Goal: Task Accomplishment & Management: Manage account settings

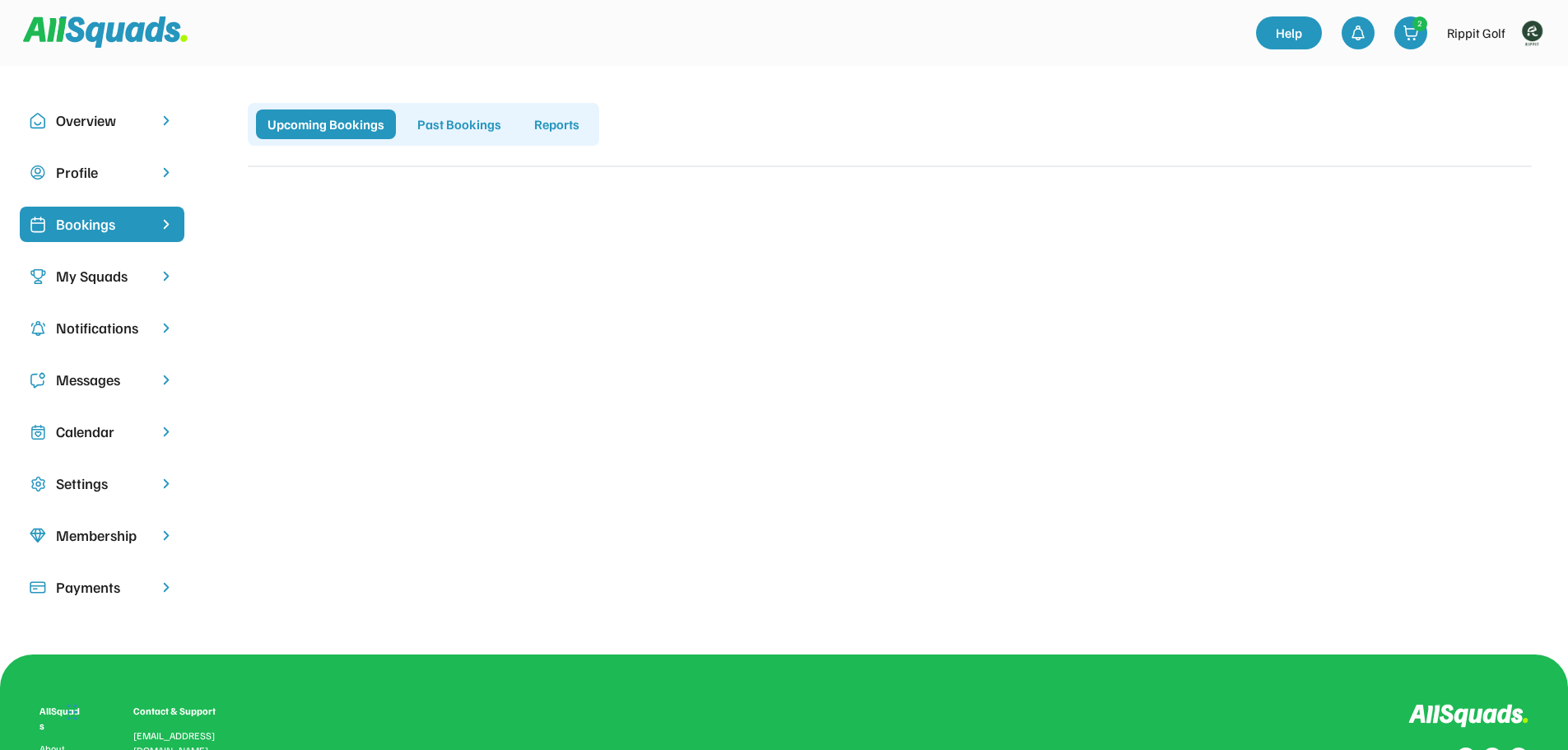
click at [93, 162] on div "Profile" at bounding box center [102, 172] width 92 height 22
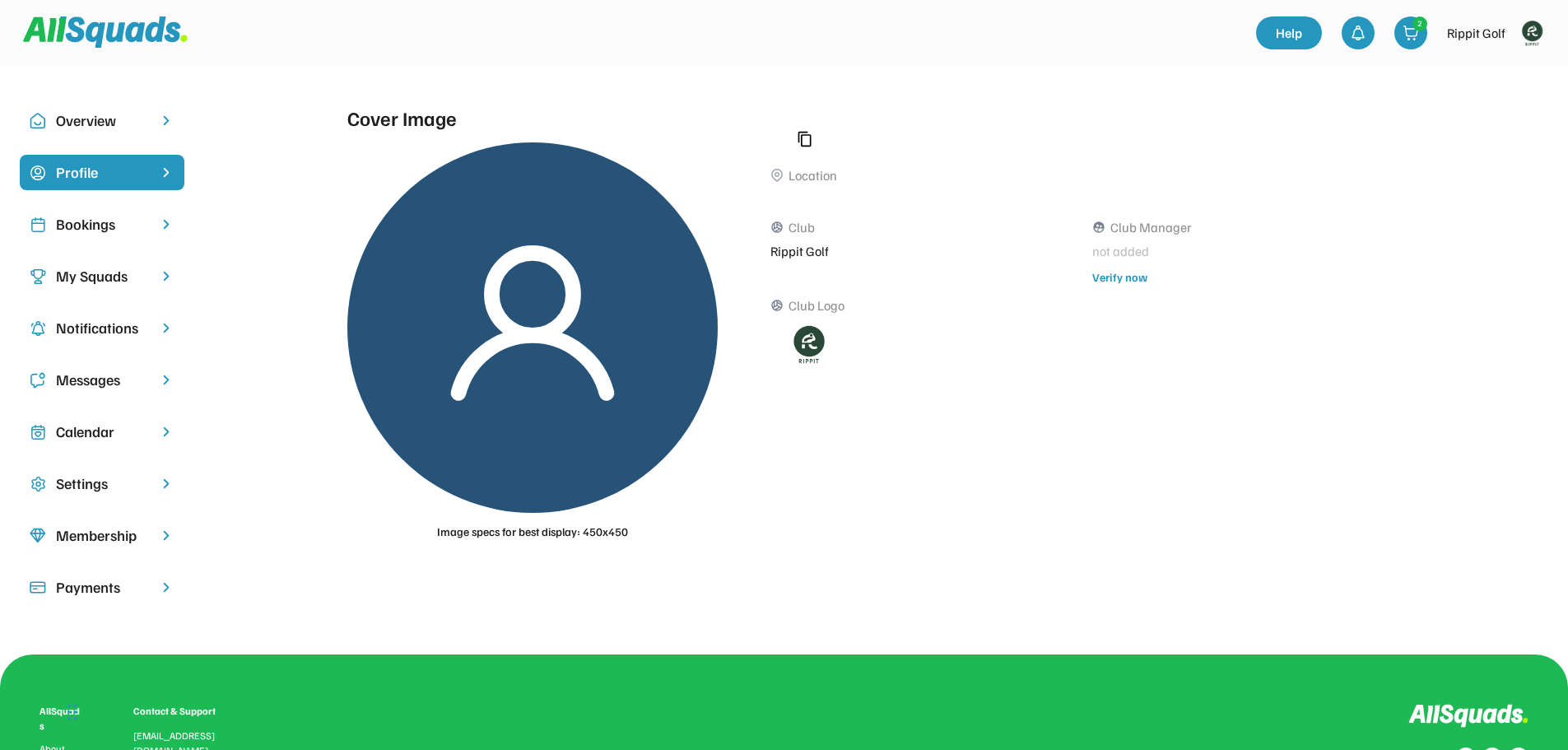
click at [74, 272] on div "My Squads" at bounding box center [102, 275] width 92 height 22
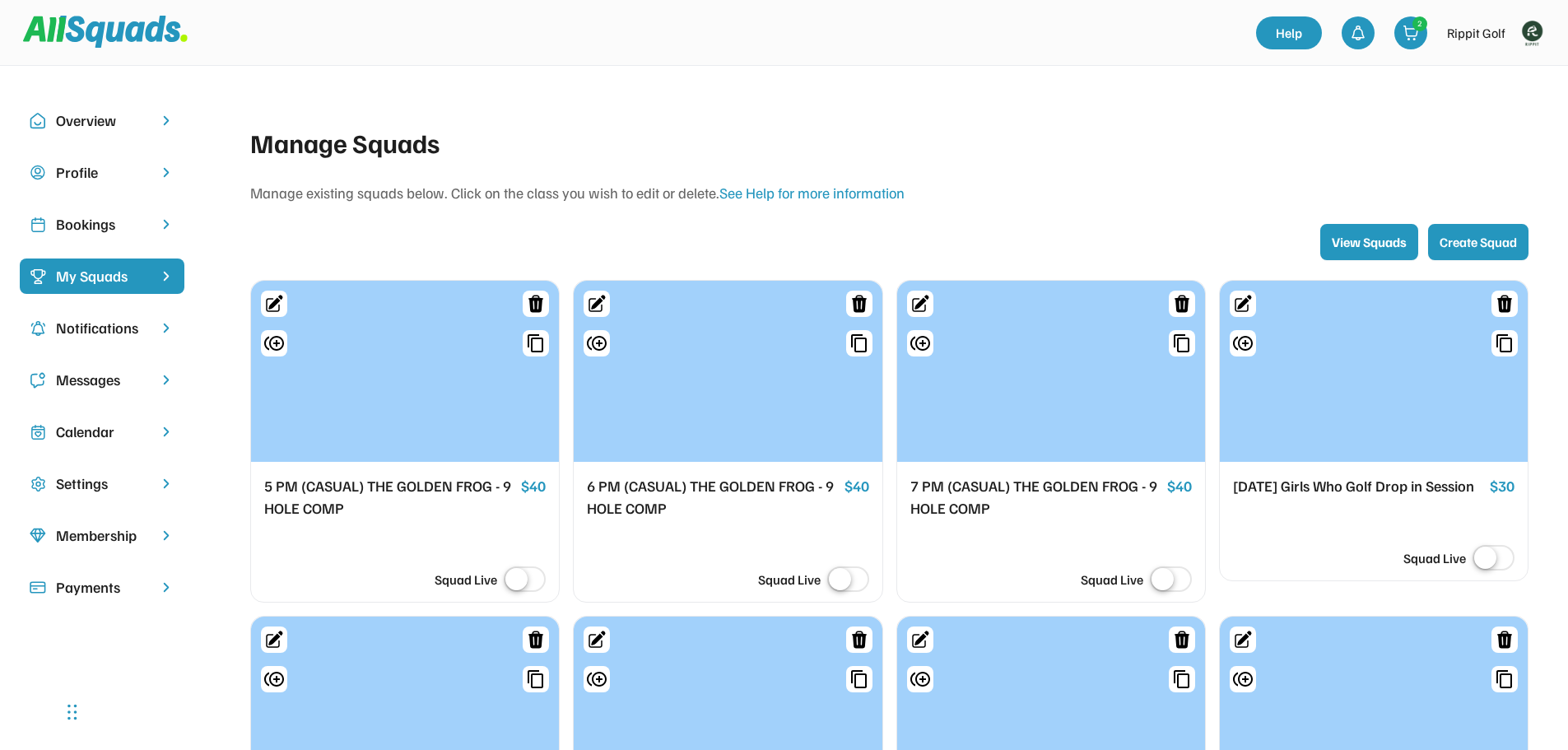
scroll to position [411, 0]
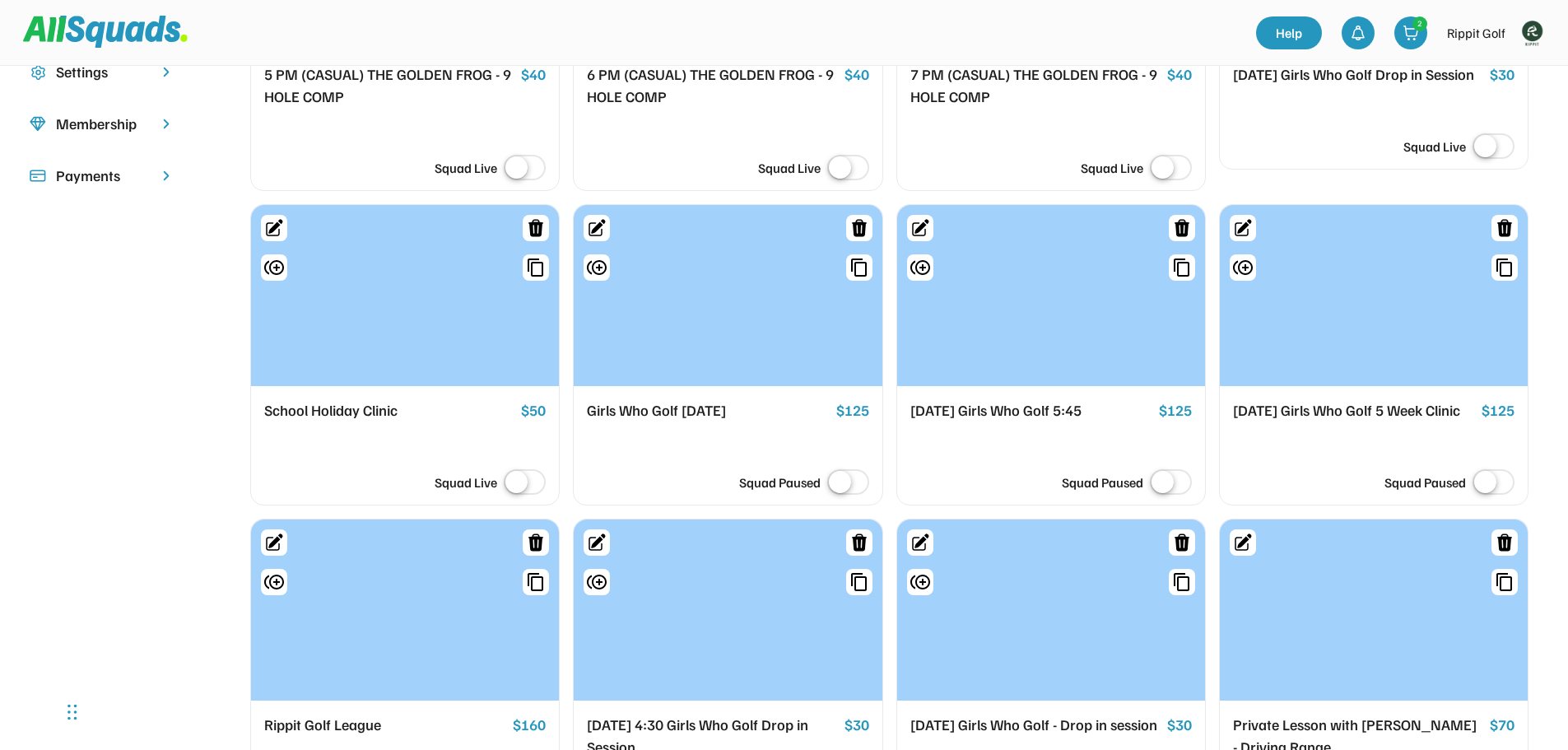
click at [305, 407] on div "School Holiday Clinic" at bounding box center [389, 411] width 250 height 23
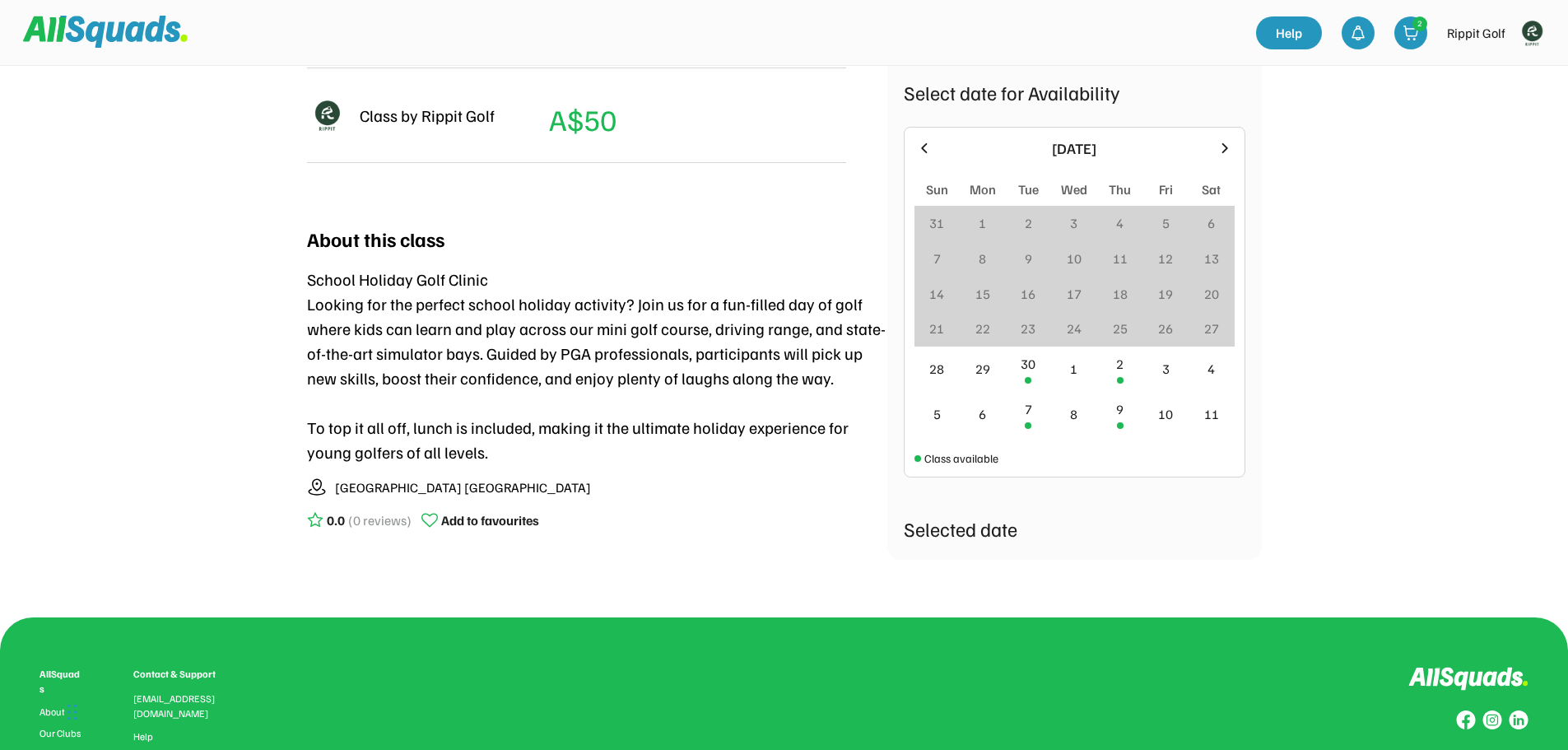
scroll to position [436, 0]
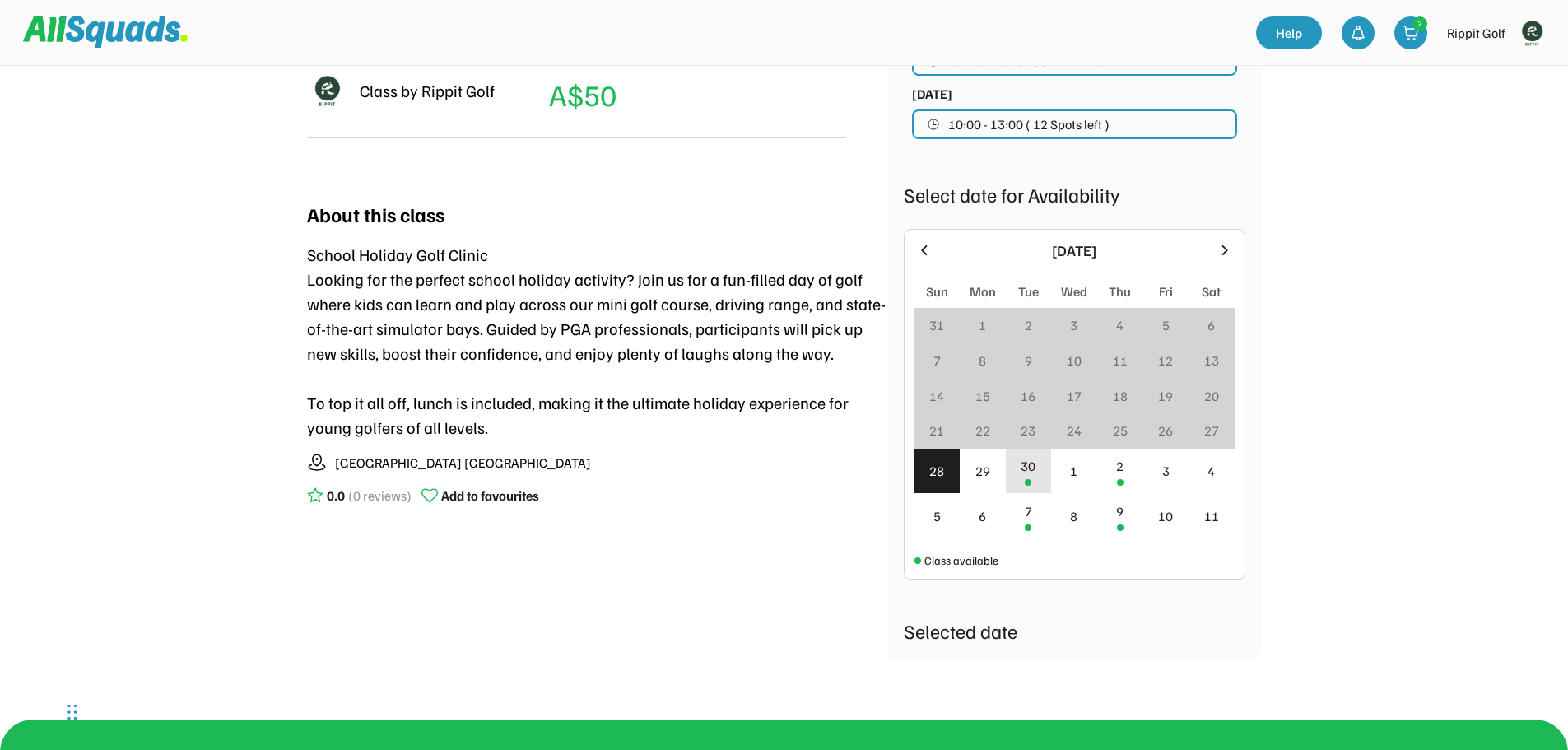
click at [1038, 485] on div "30" at bounding box center [1029, 471] width 46 height 45
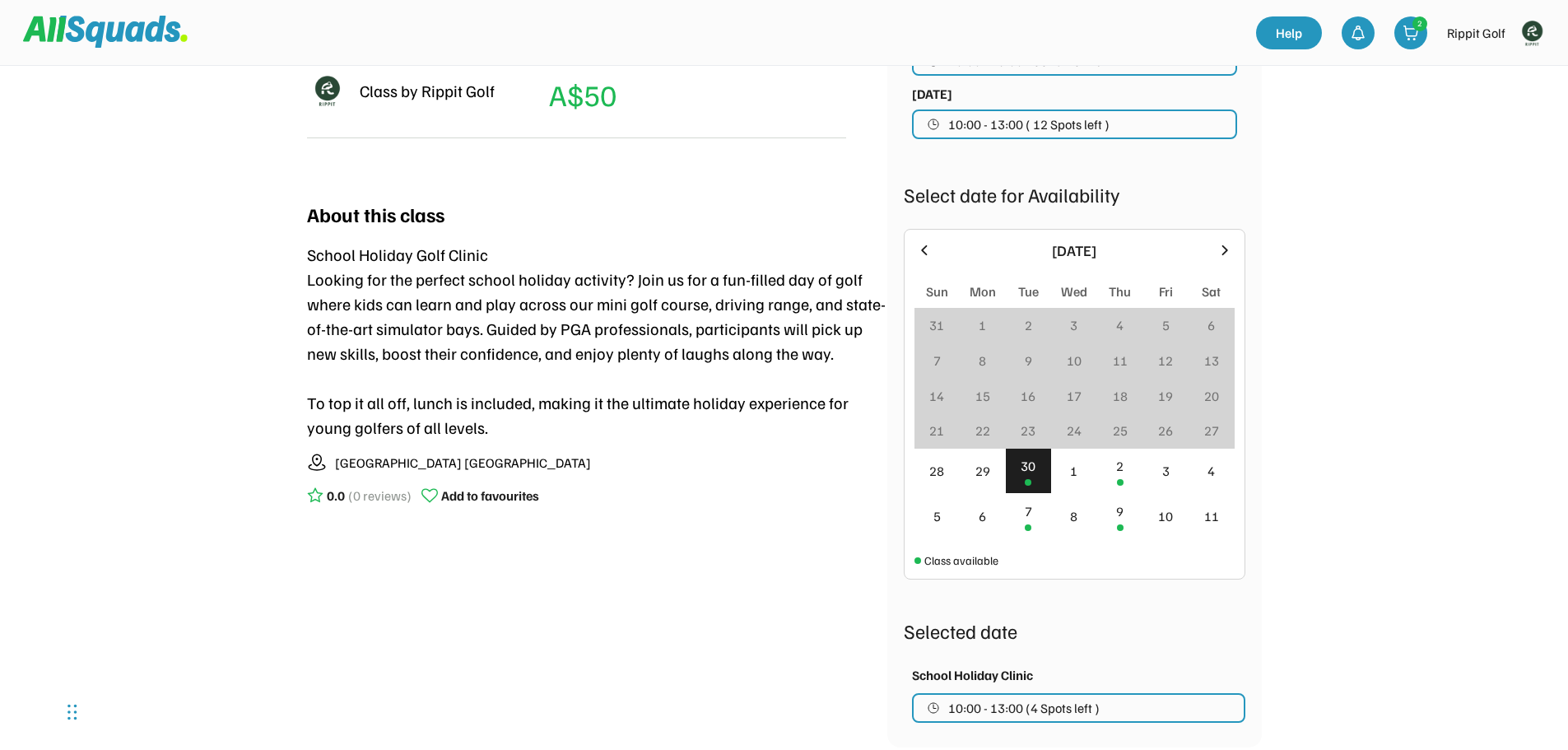
scroll to position [820, 0]
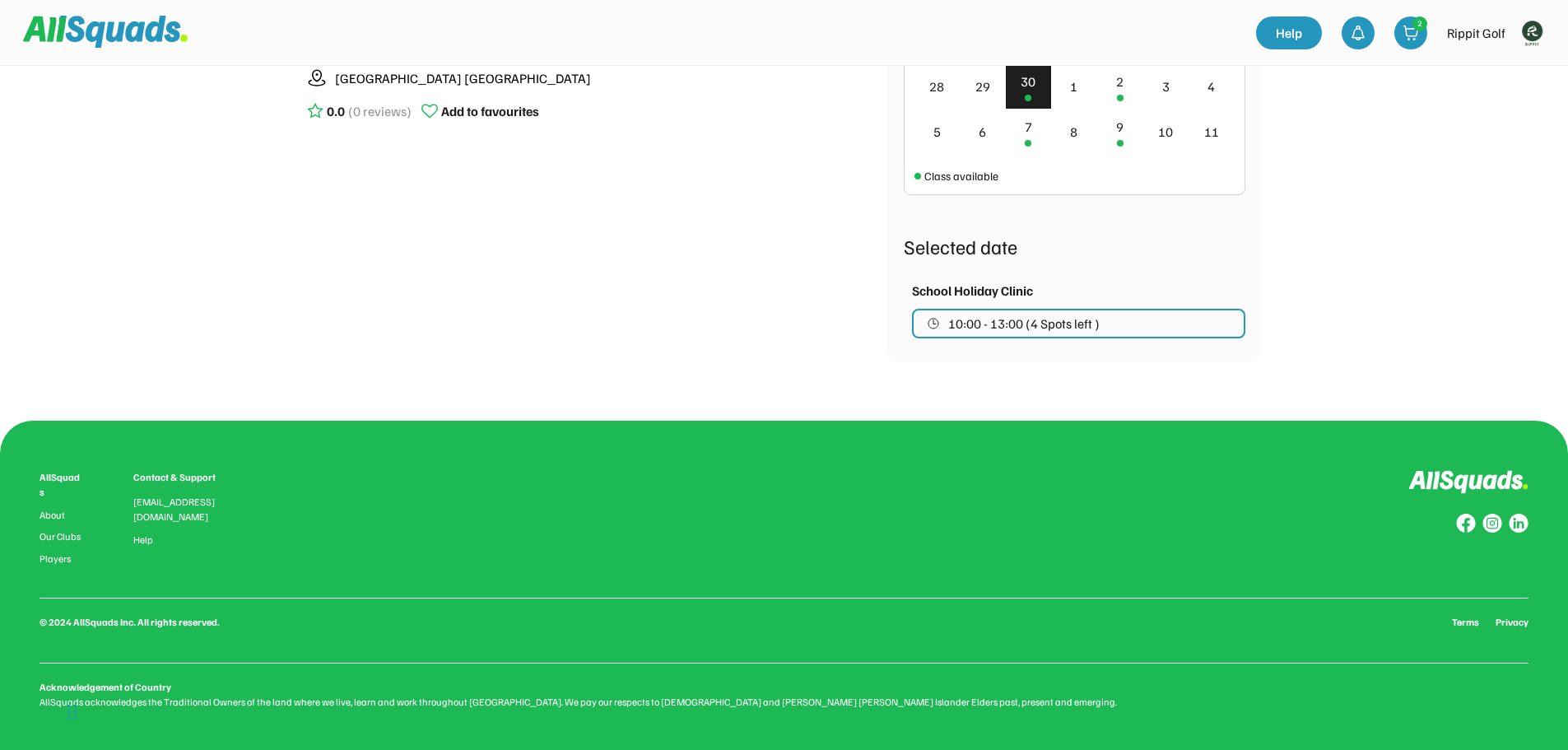
click at [1012, 322] on span "10:00 - 13:00 (4 Spots left )" at bounding box center [1023, 323] width 151 height 13
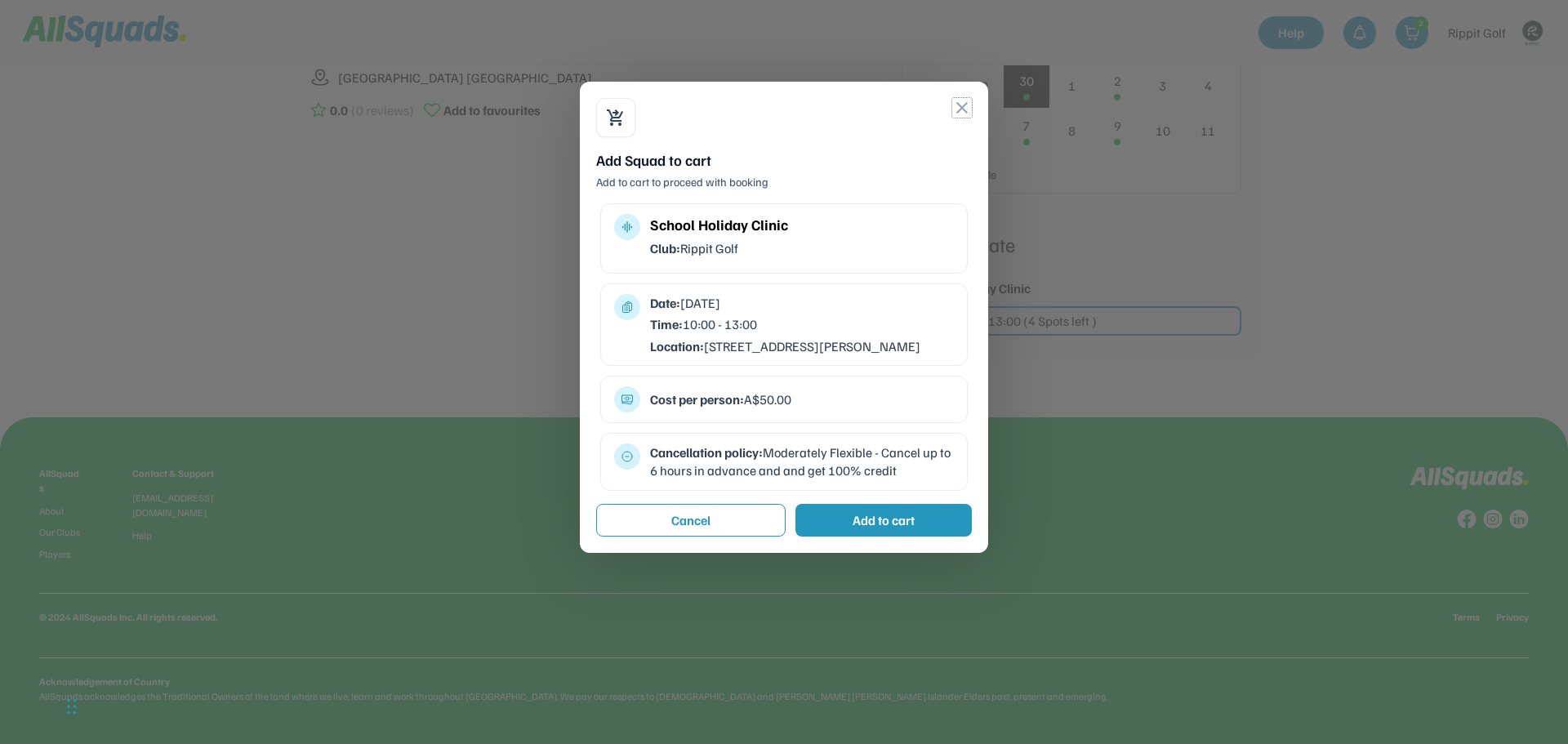
click at [964, 112] on button "close" at bounding box center [962, 108] width 20 height 20
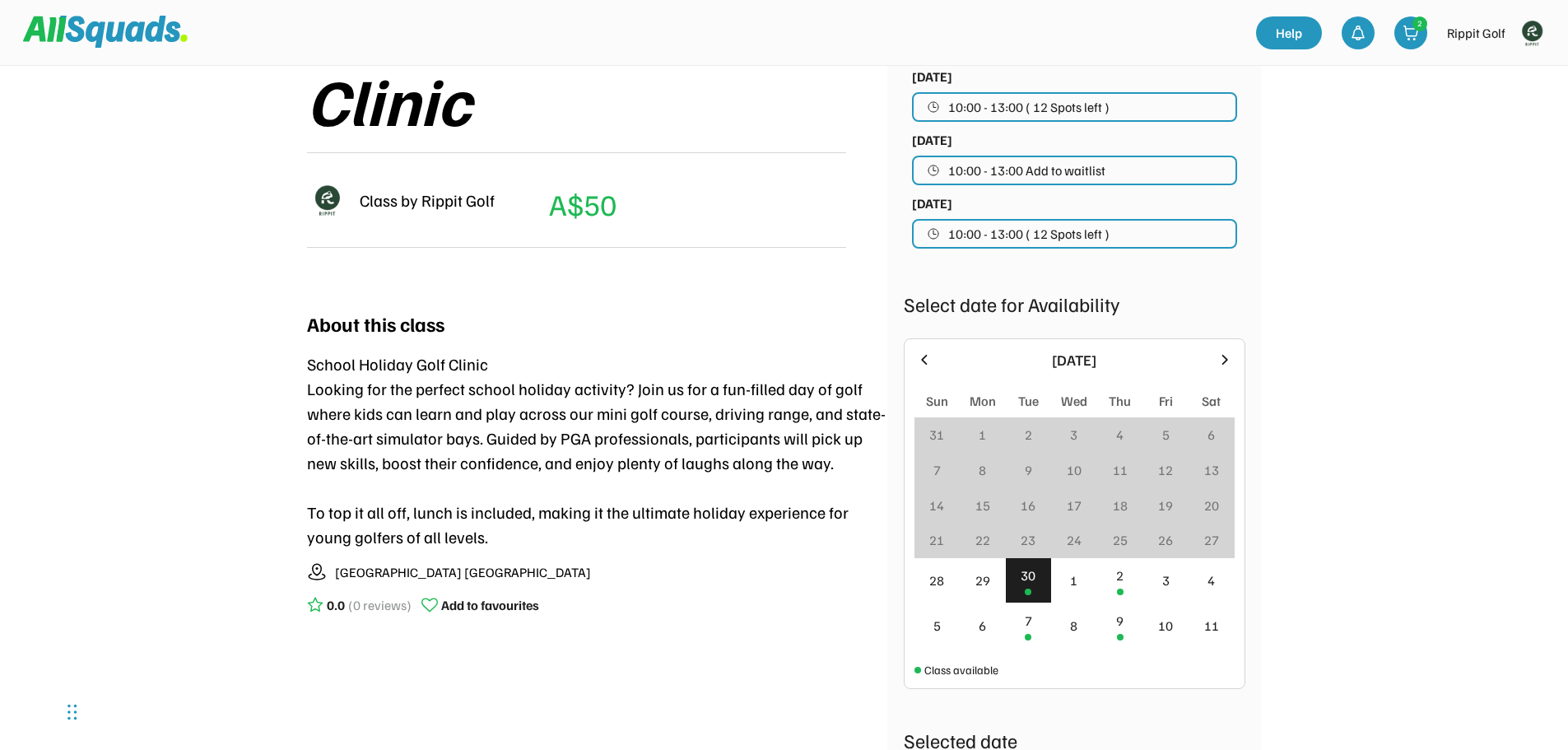
scroll to position [0, 0]
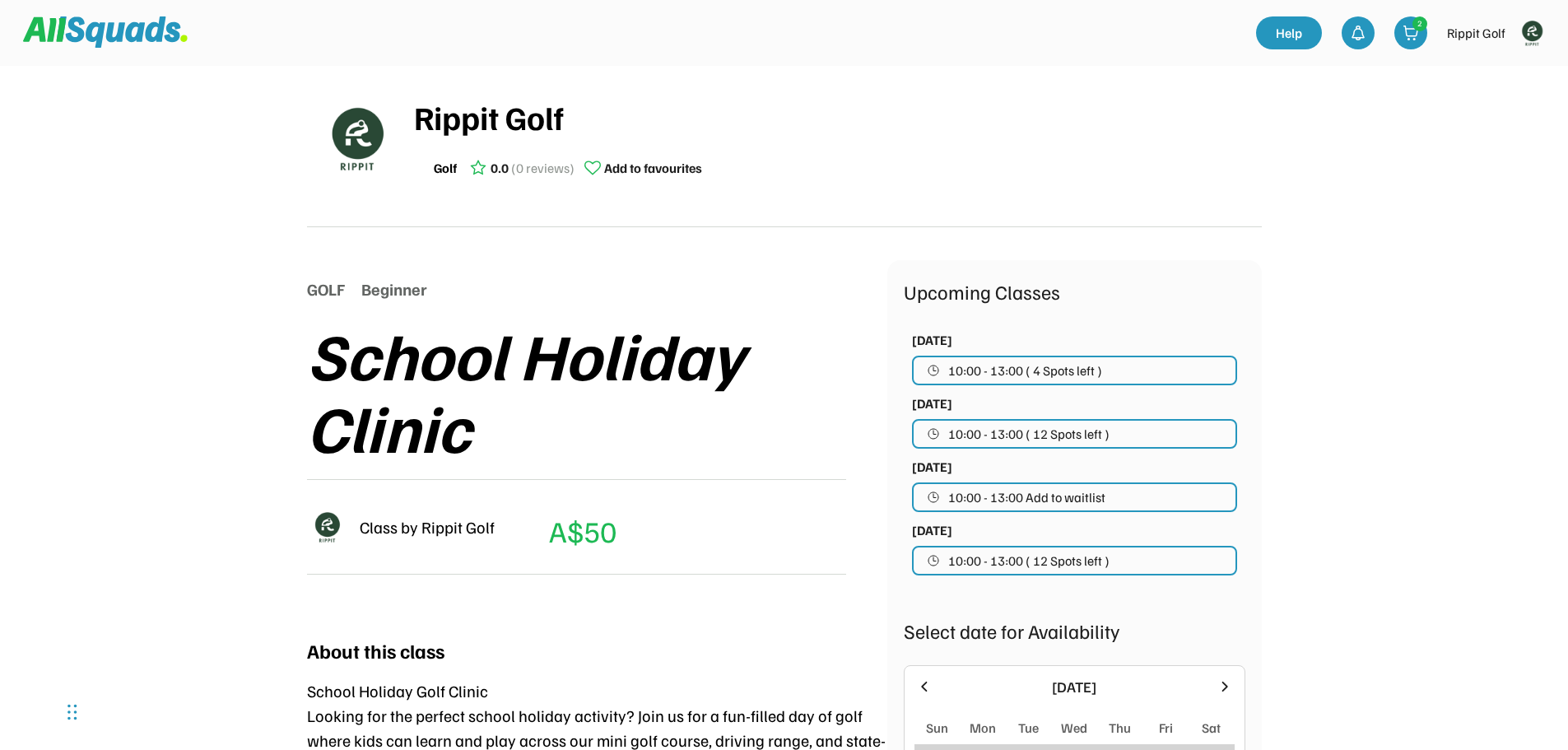
click at [98, 28] on img at bounding box center [105, 32] width 165 height 31
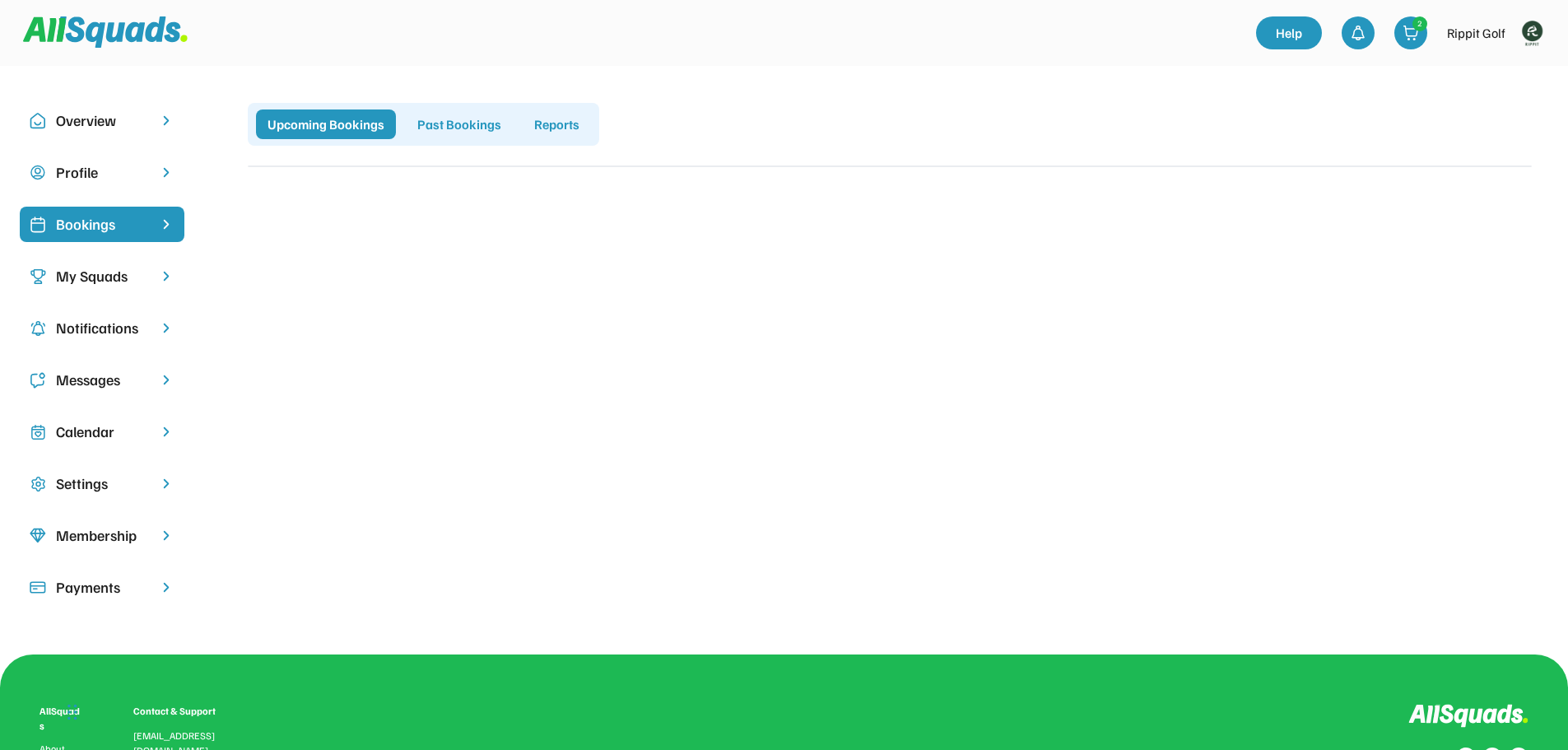
click at [102, 439] on div "Calendar" at bounding box center [102, 431] width 92 height 22
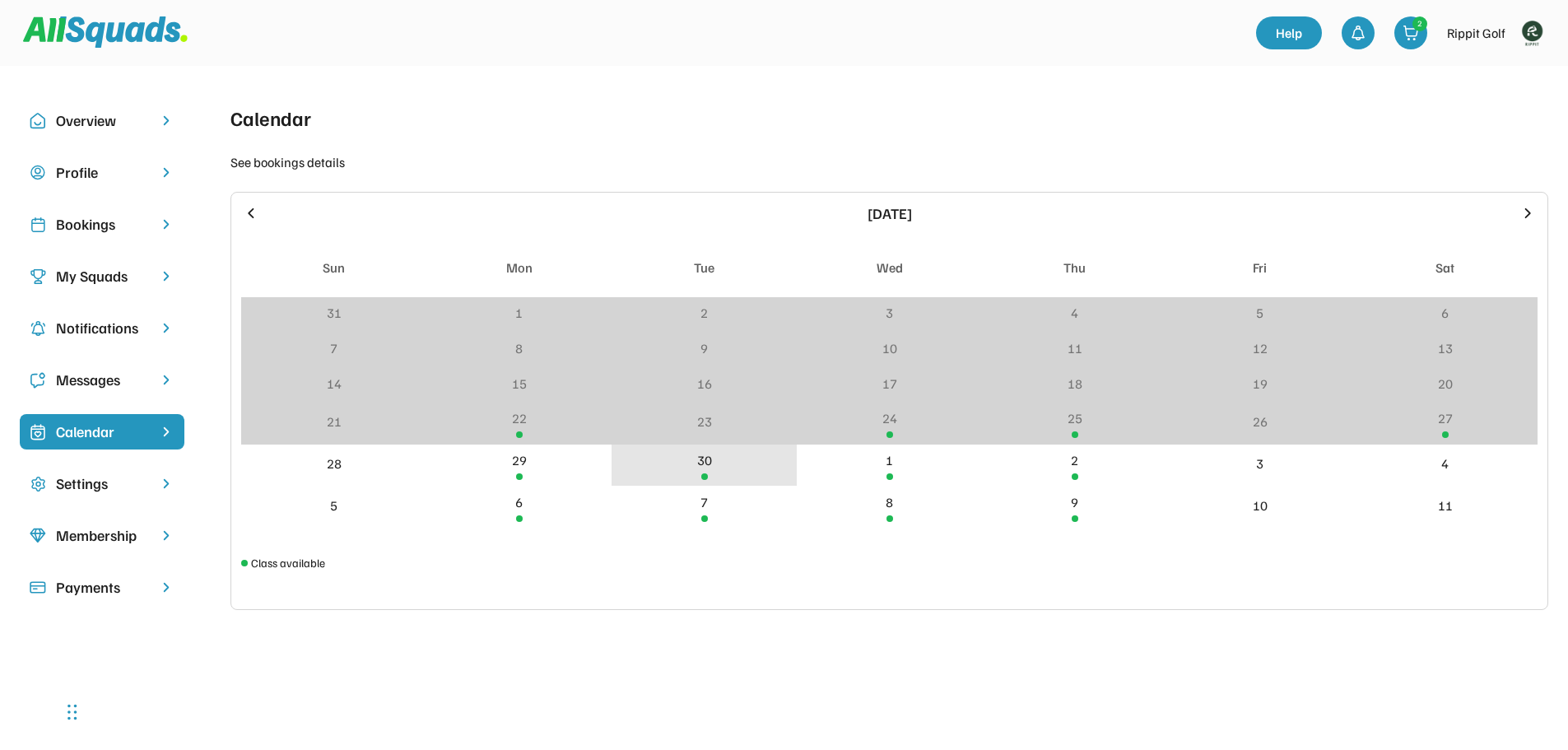
click at [701, 475] on div "30" at bounding box center [704, 466] width 185 height 42
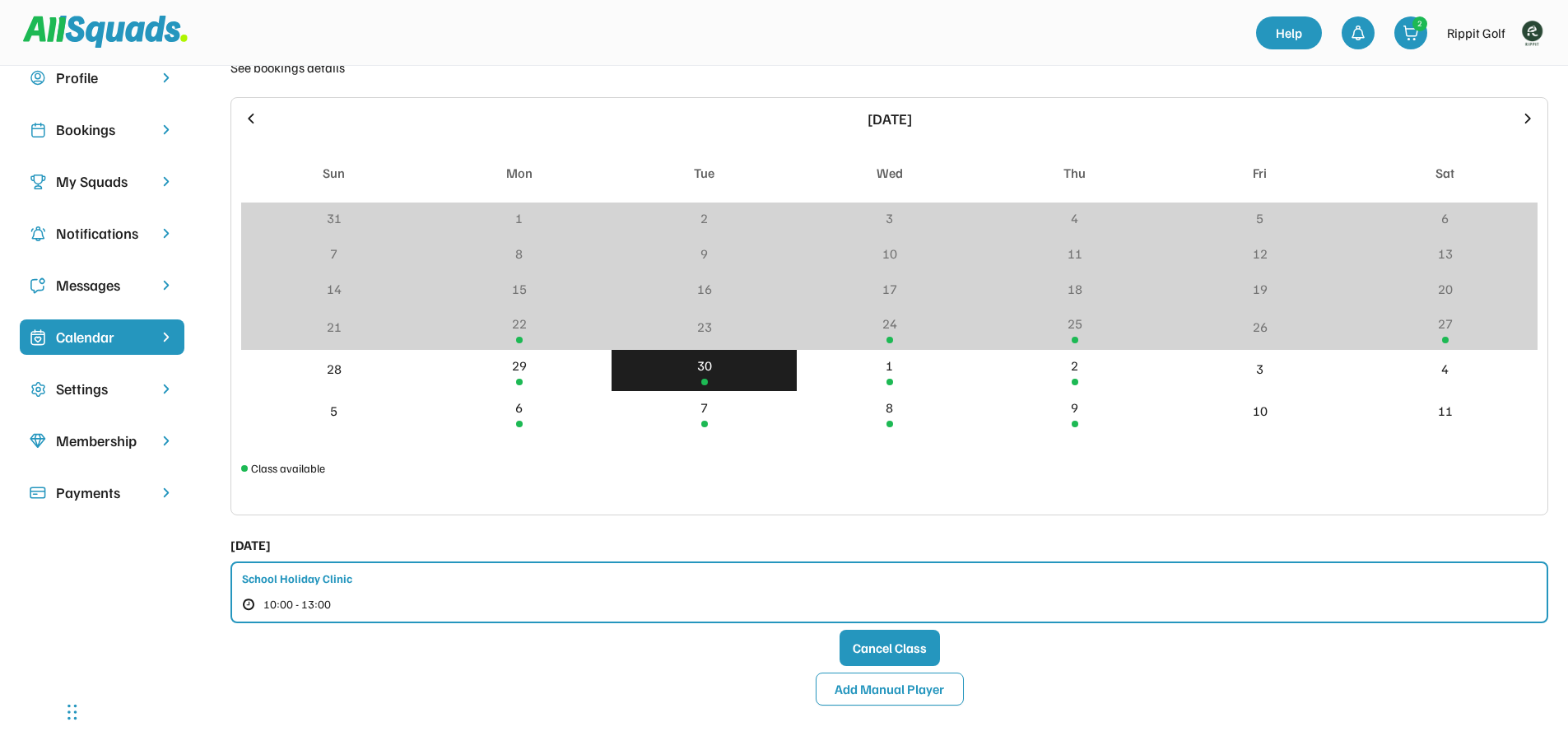
scroll to position [411, 0]
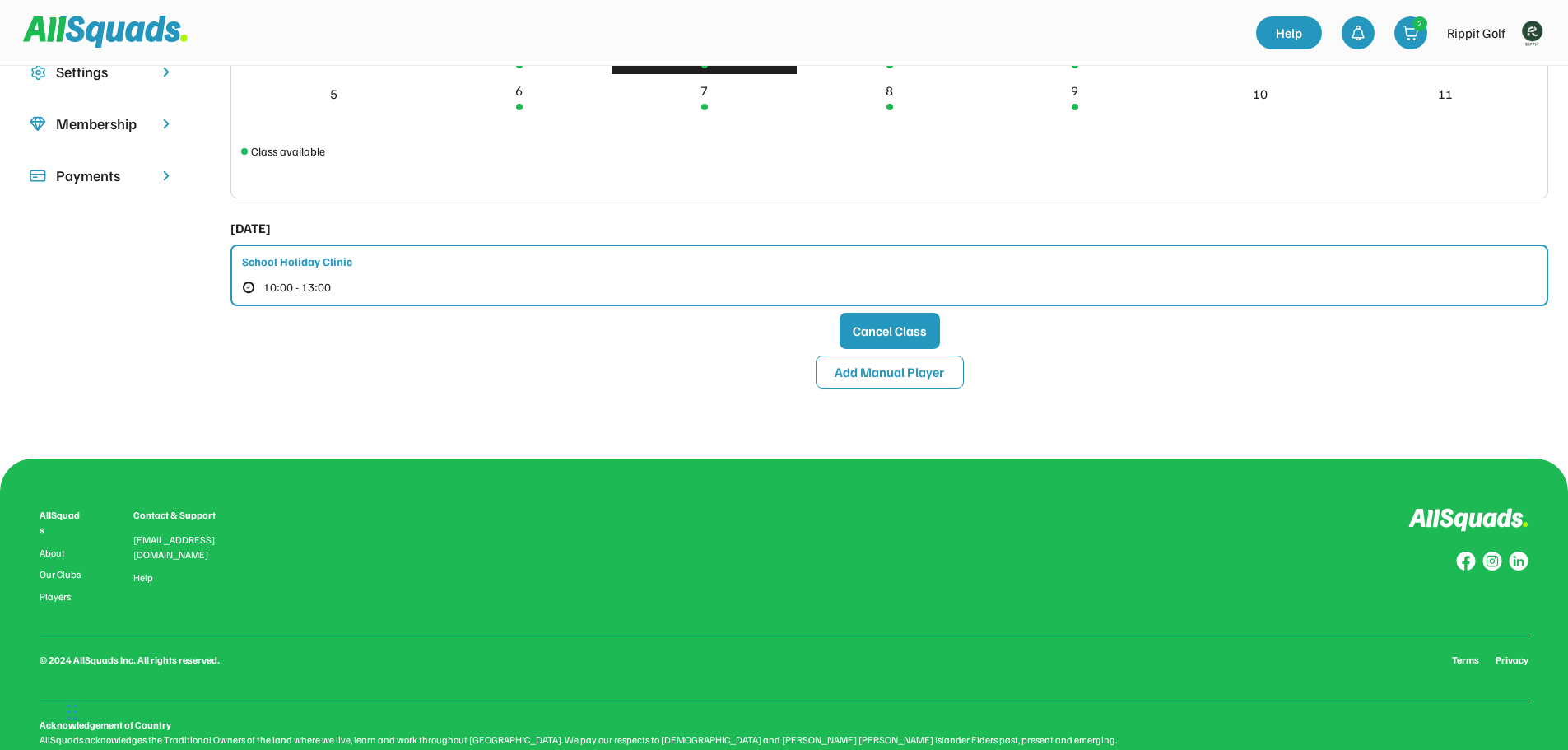
click at [334, 264] on div "School Holiday Clinic" at bounding box center [296, 261] width 111 height 17
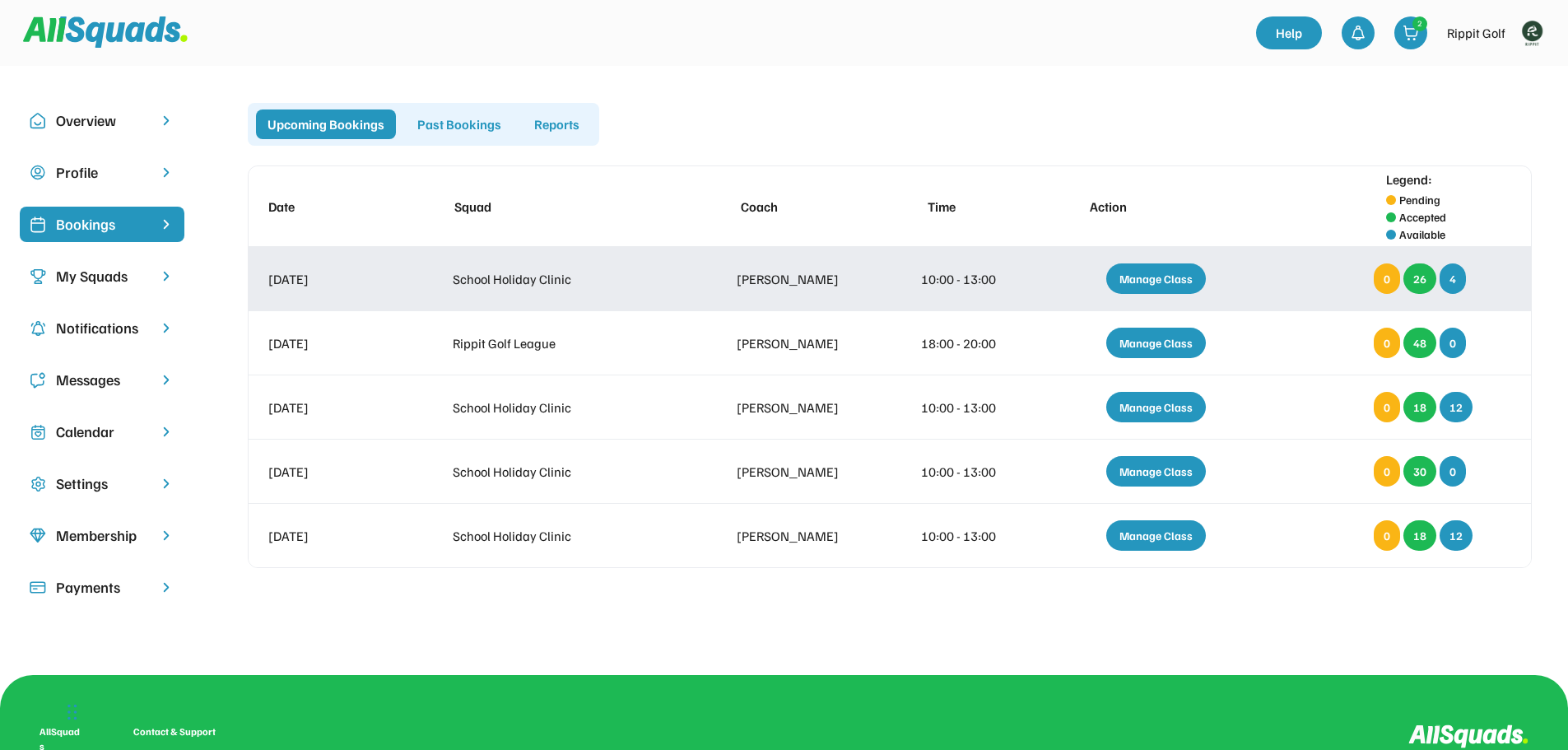
click at [1148, 276] on div "Manage Class" at bounding box center [1155, 279] width 99 height 31
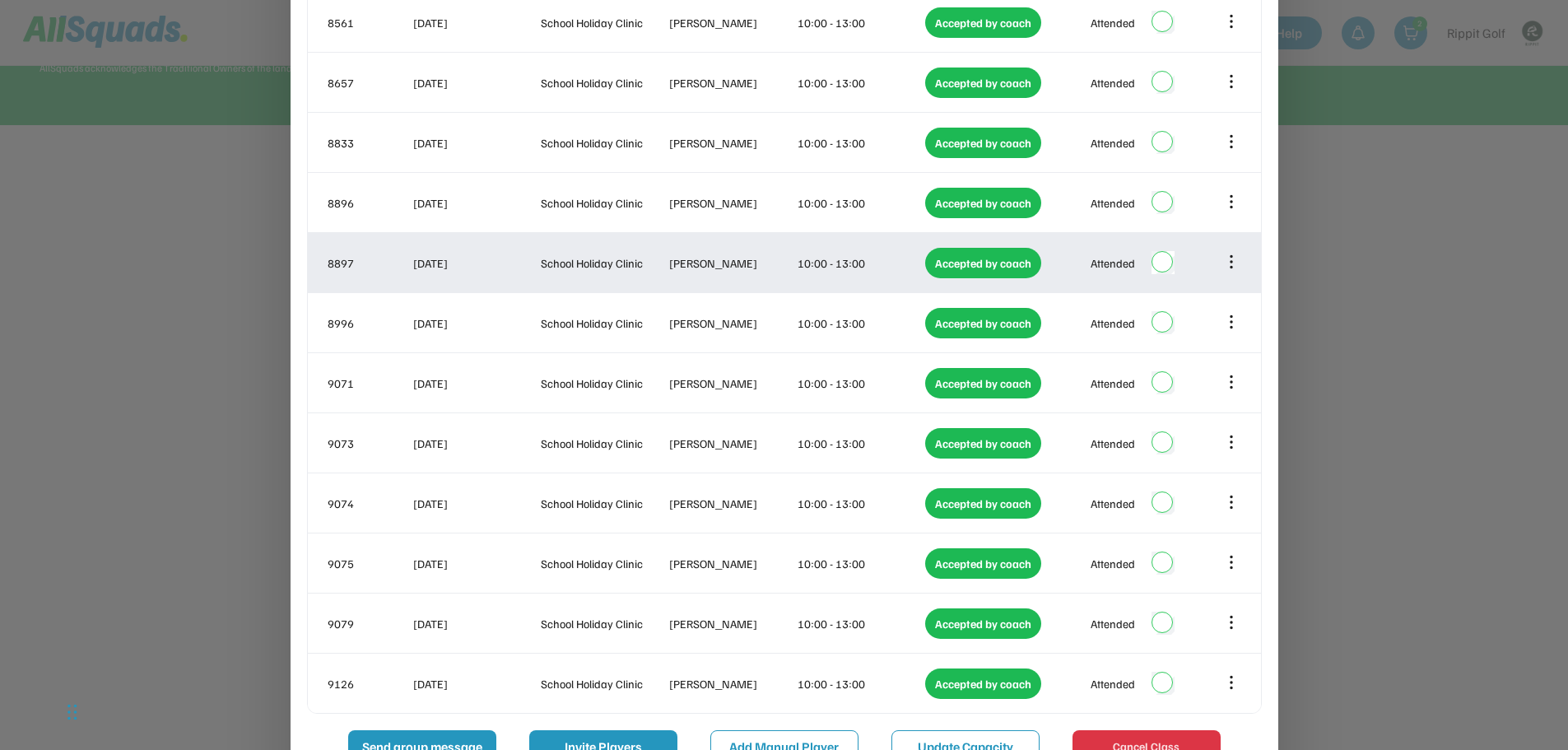
scroll to position [905, 0]
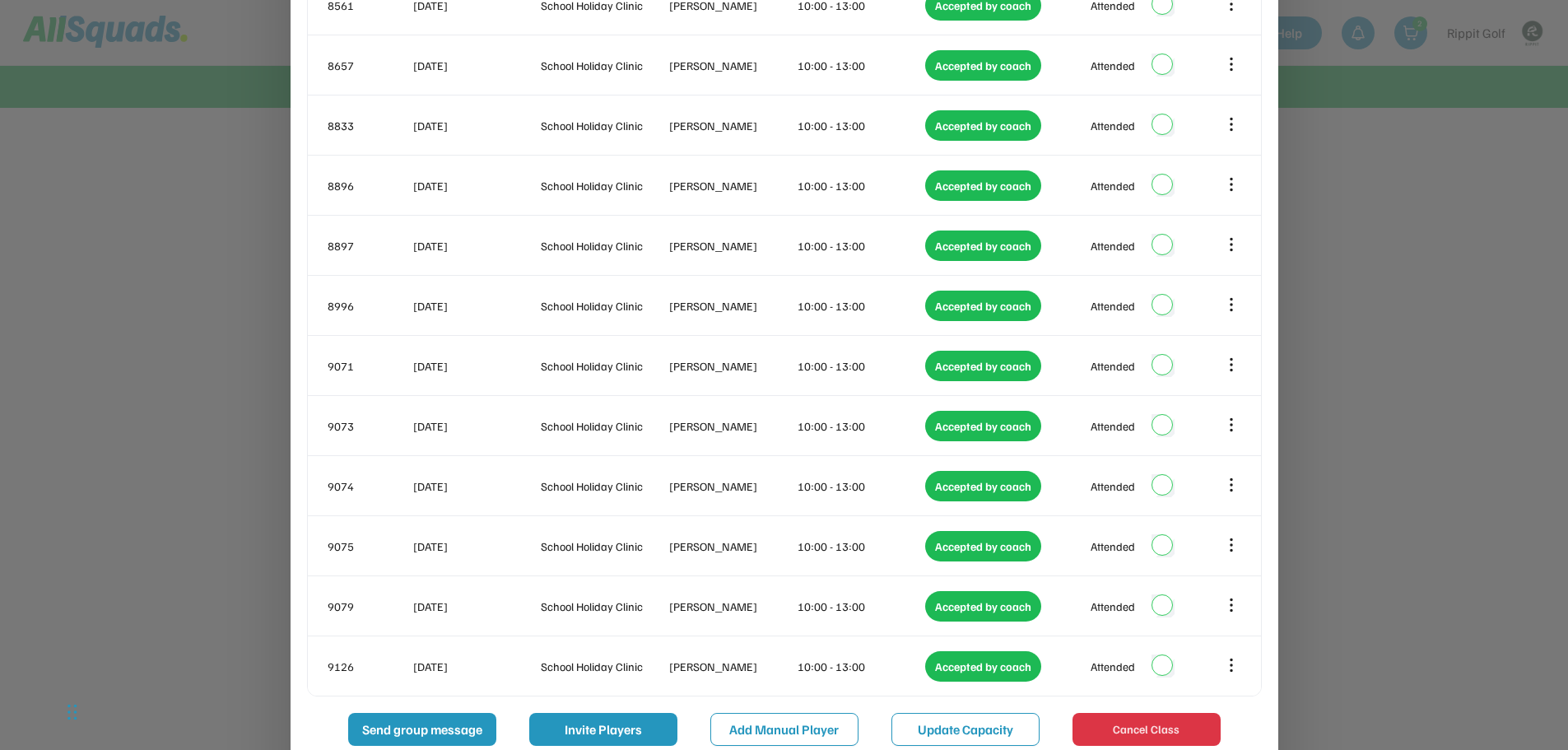
click at [1369, 228] on div at bounding box center [784, 375] width 1568 height 750
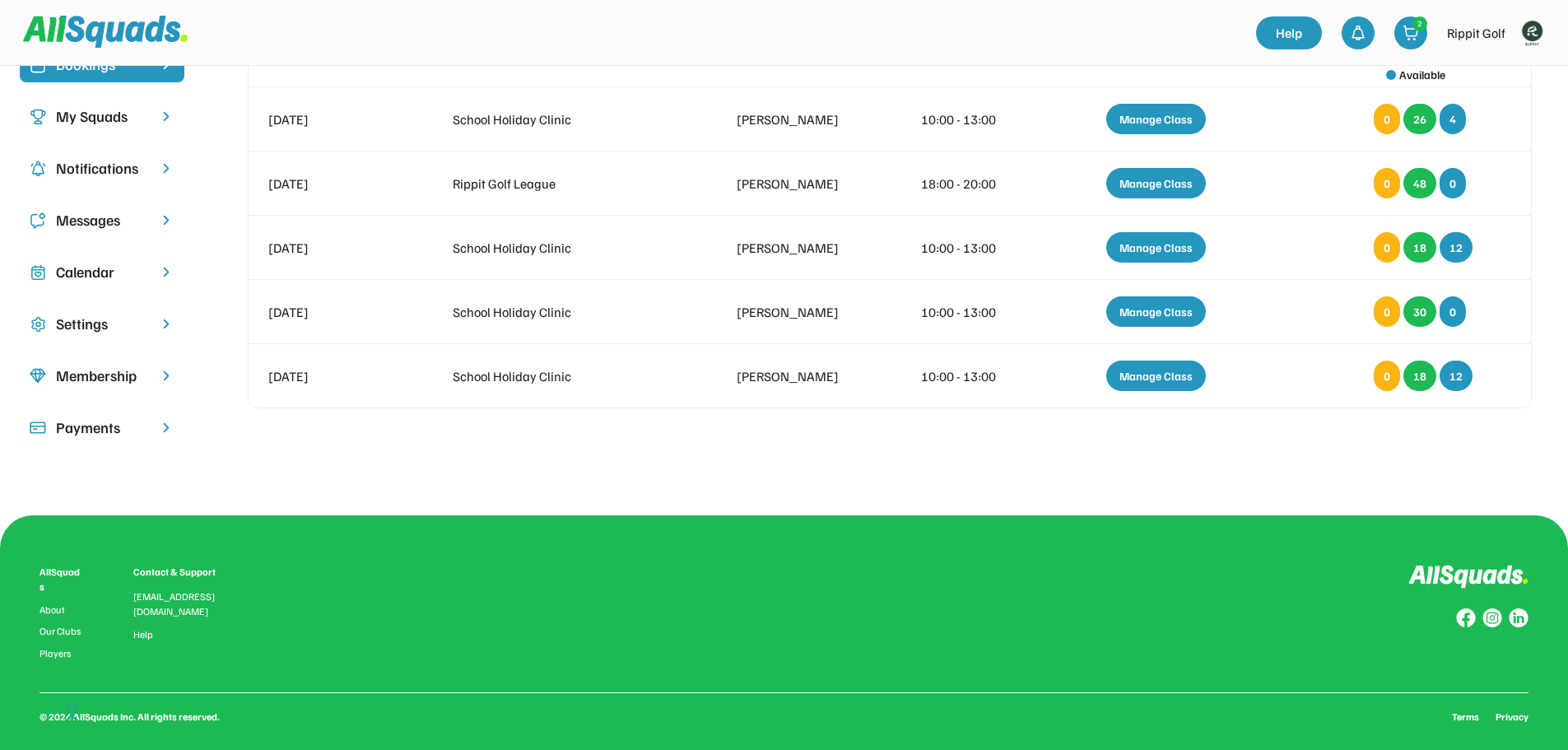
scroll to position [90, 0]
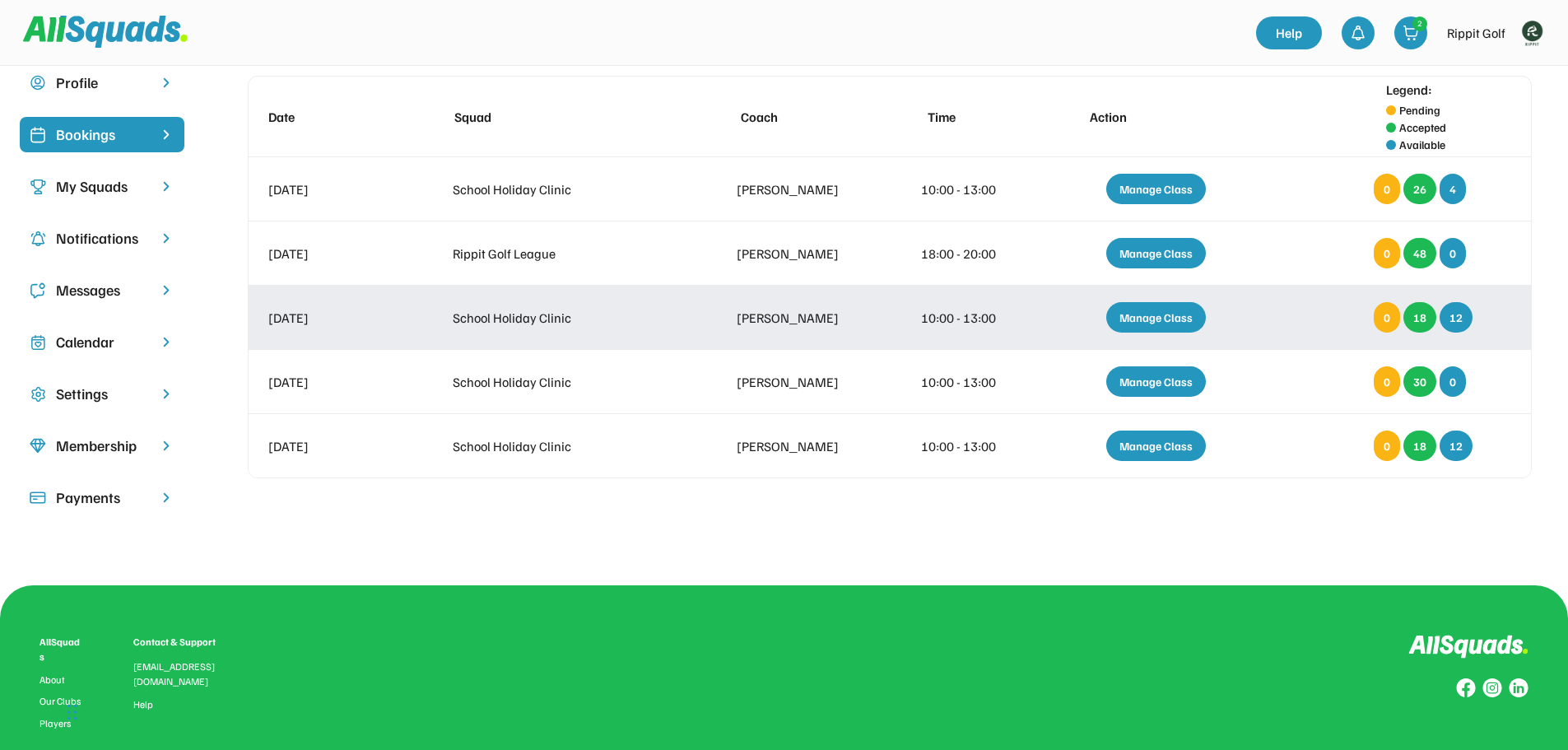
click at [1169, 305] on div "Manage Class" at bounding box center [1155, 318] width 99 height 31
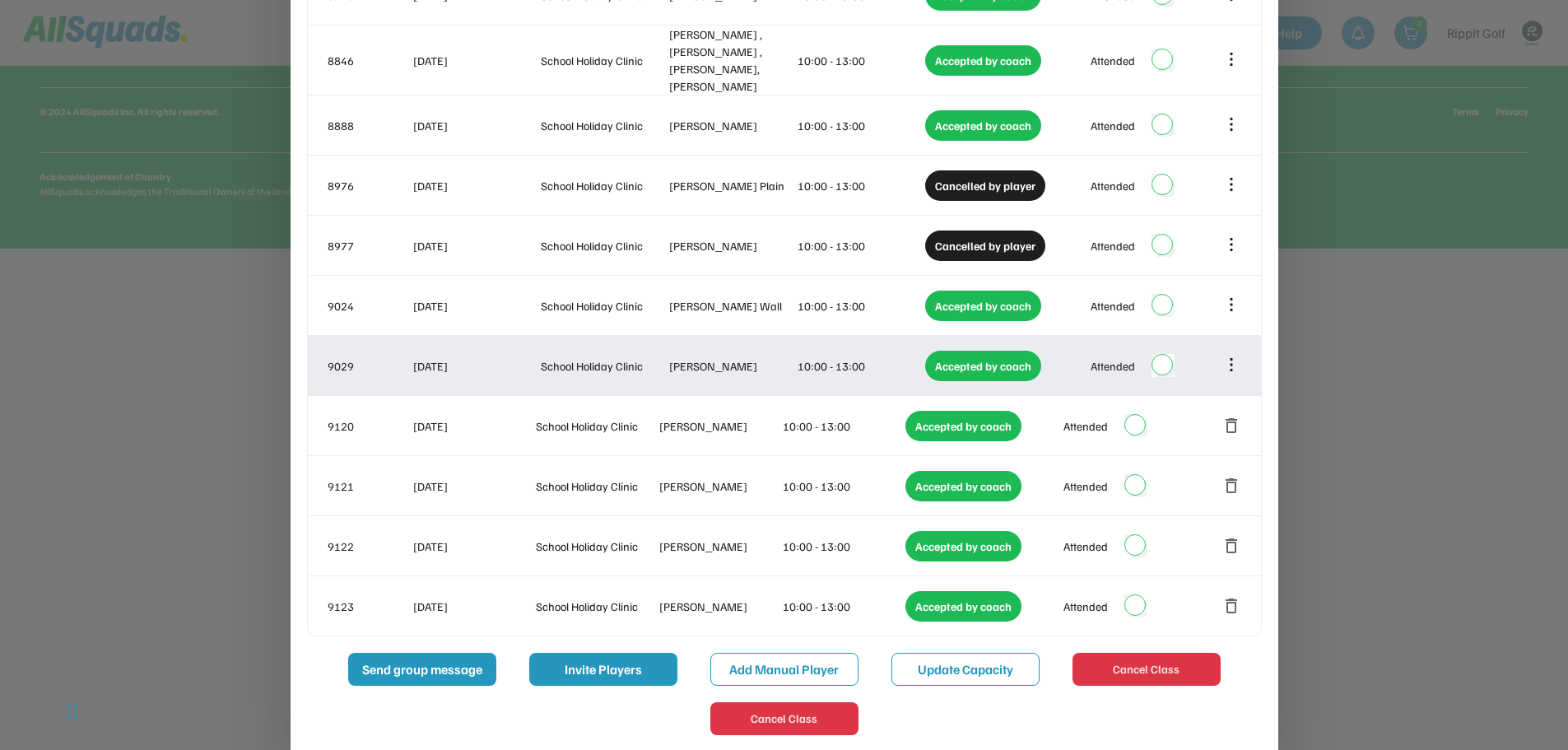
scroll to position [773, 0]
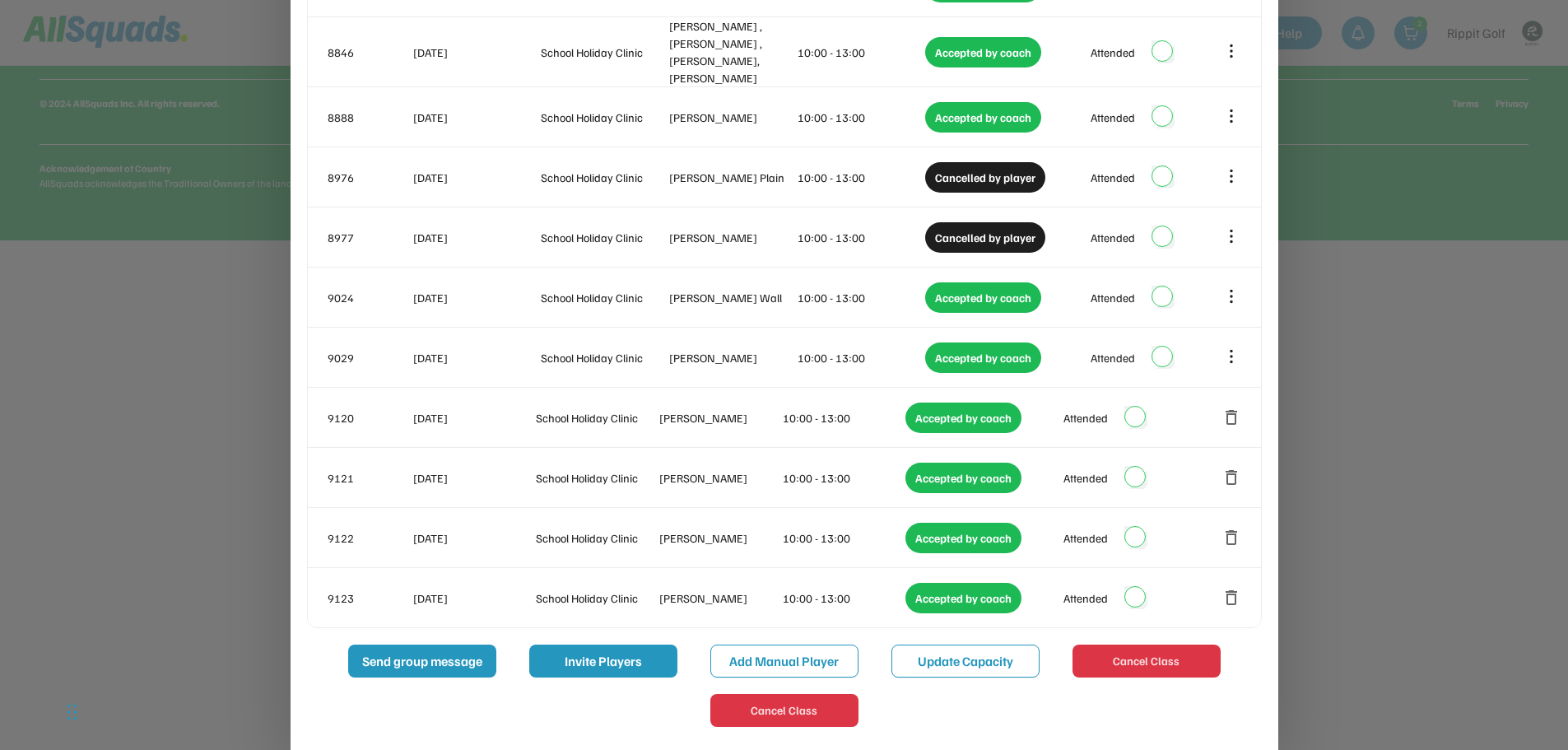
click at [1350, 347] on div at bounding box center [784, 375] width 1568 height 750
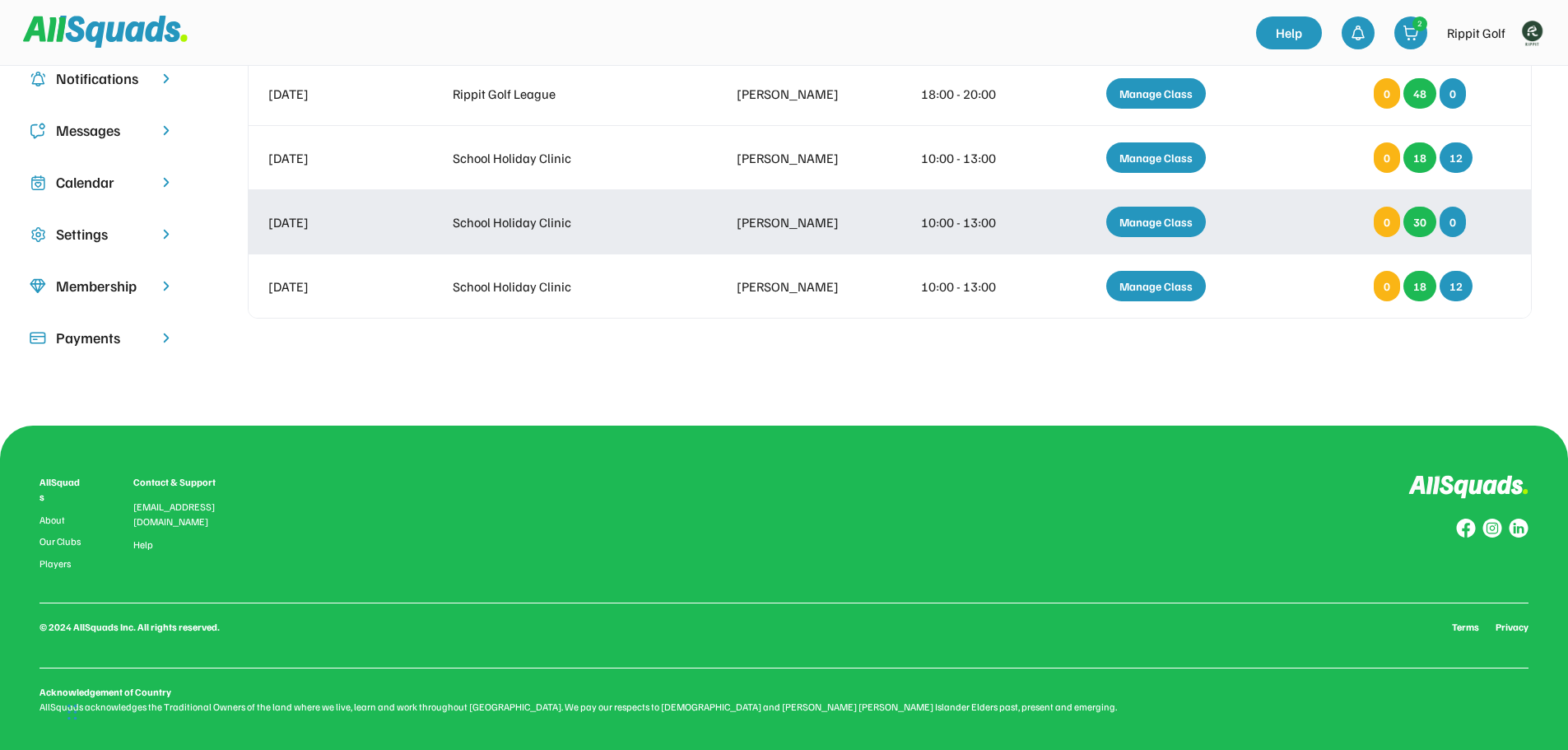
scroll to position [172, 0]
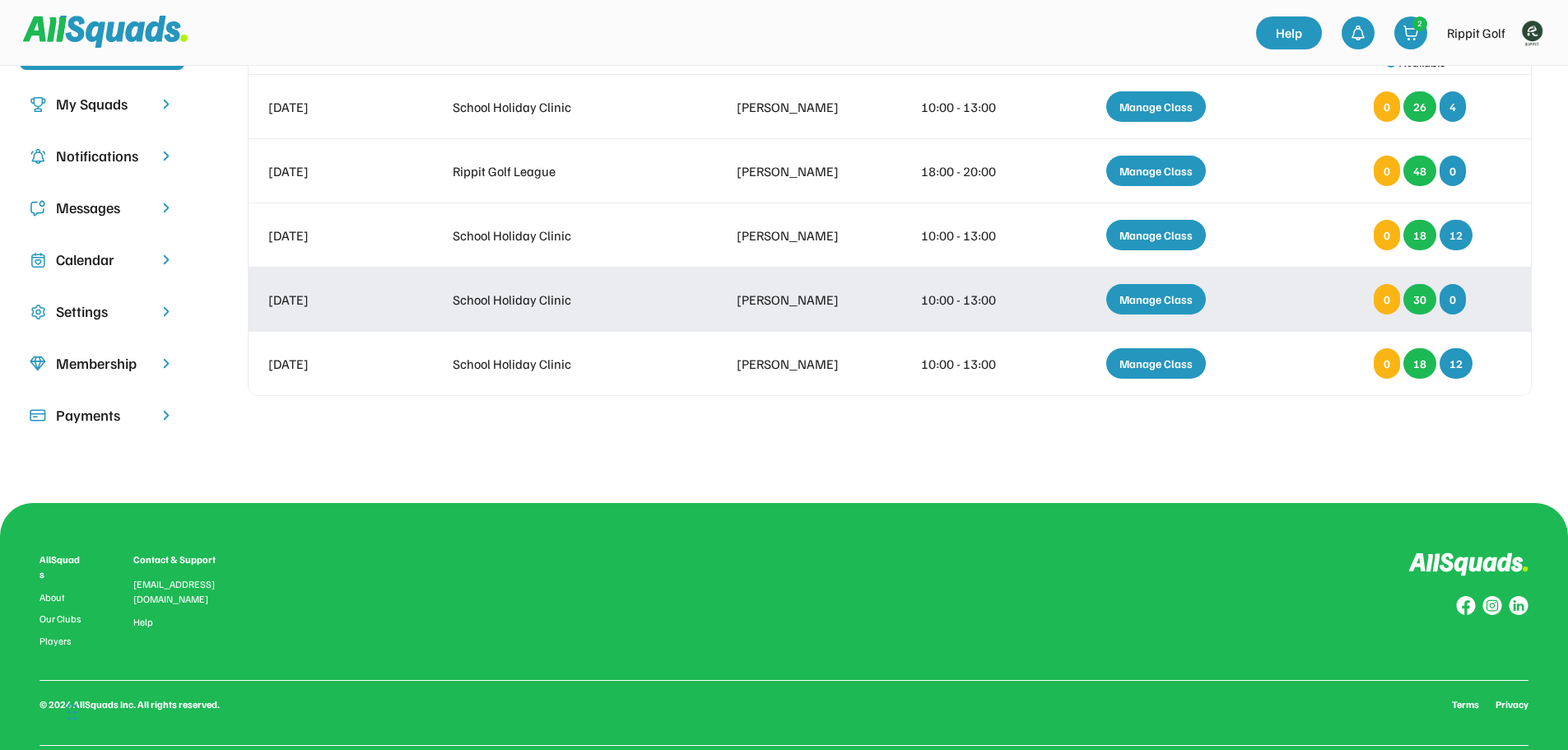
click at [1148, 297] on div "Manage Class" at bounding box center [1155, 299] width 99 height 31
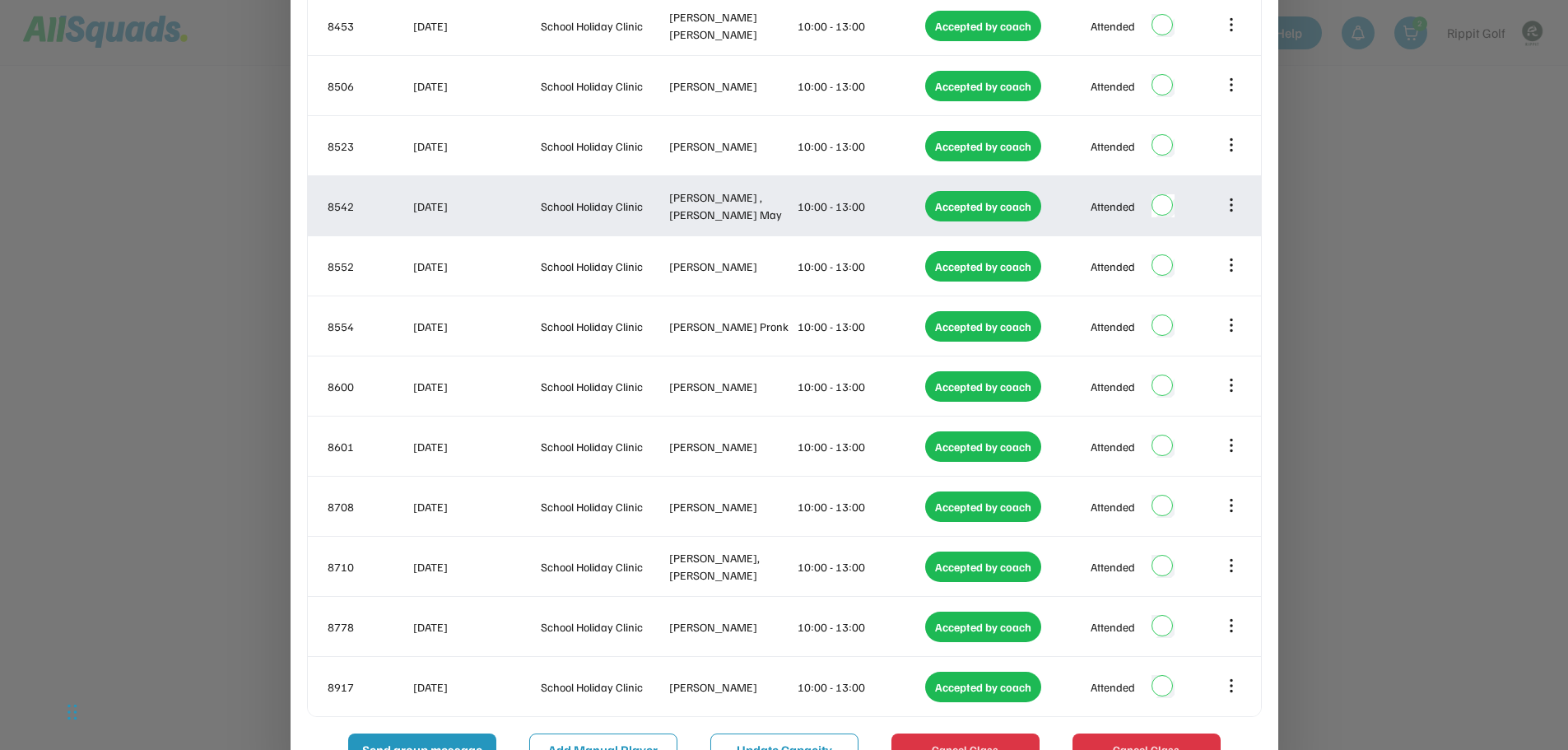
scroll to position [1347, 0]
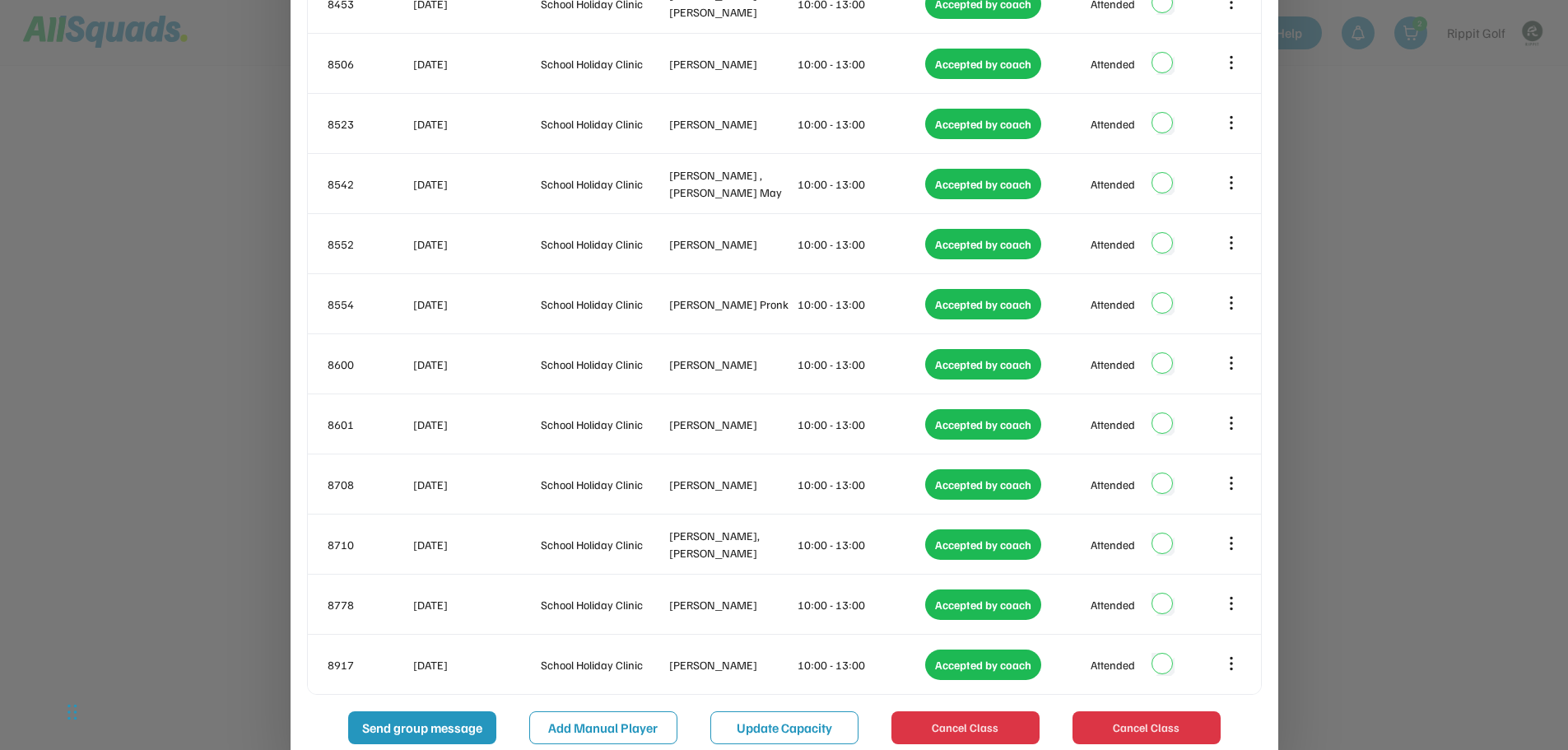
click at [1320, 413] on div at bounding box center [784, 375] width 1568 height 750
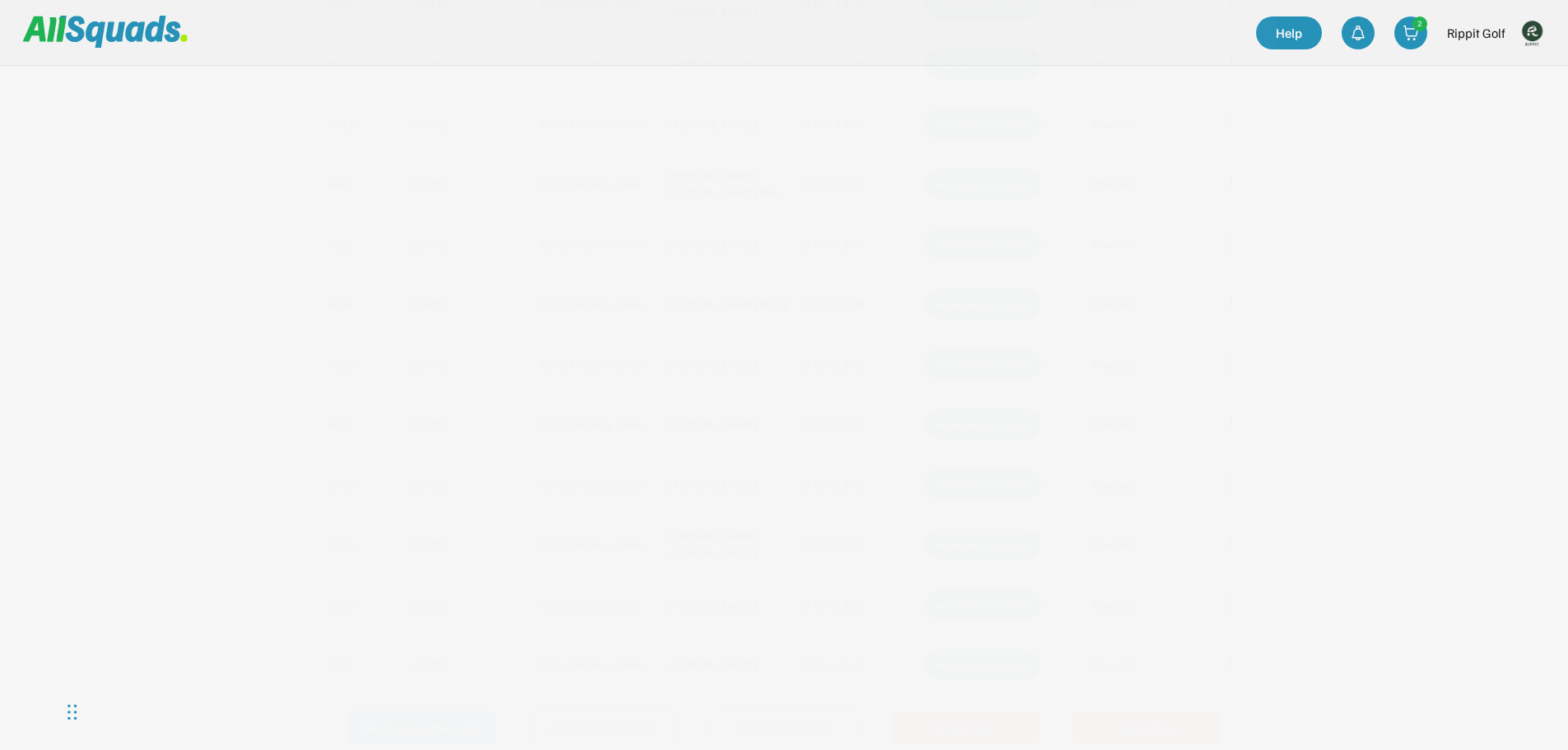
scroll to position [254, 0]
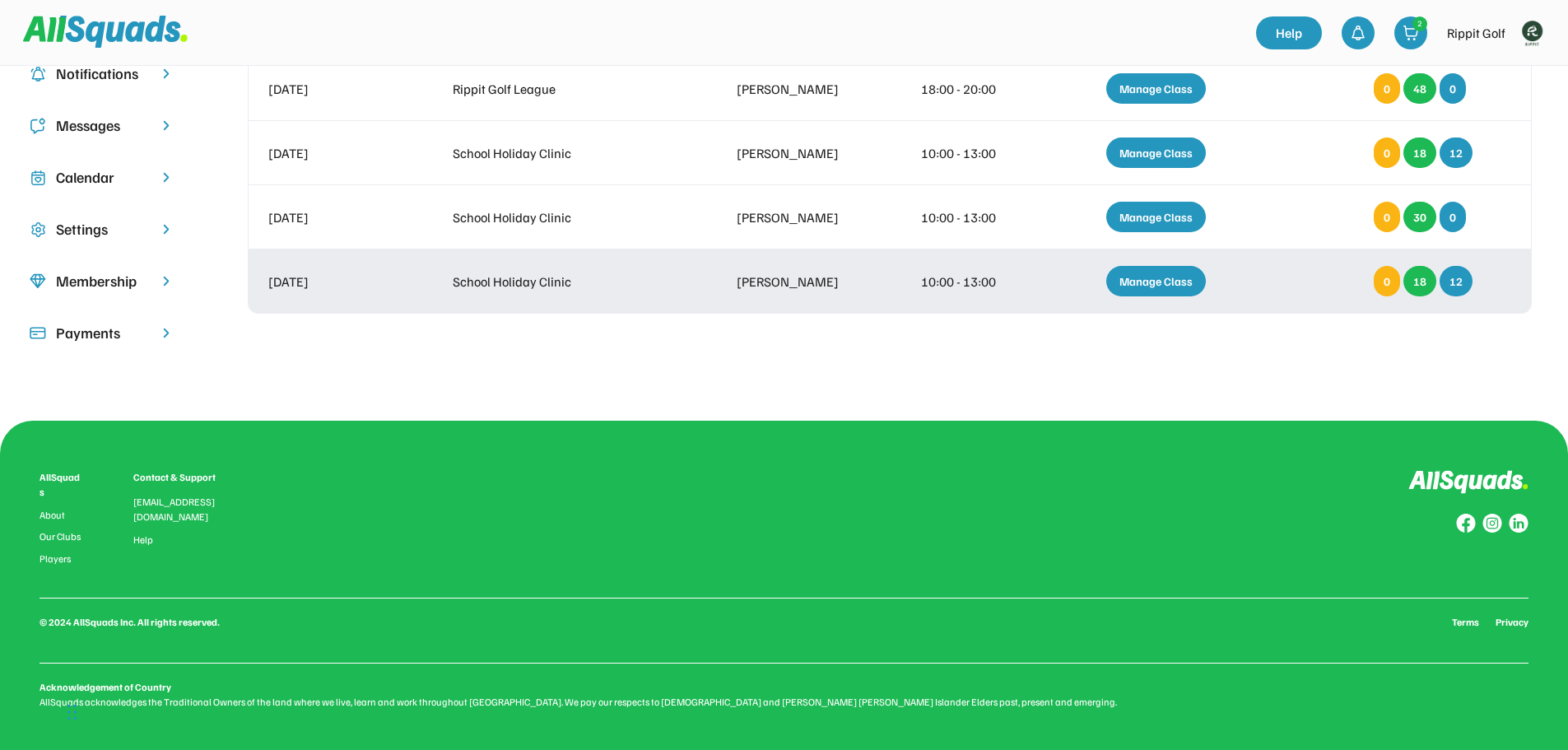
click at [1145, 289] on div "Manage Class" at bounding box center [1155, 281] width 99 height 31
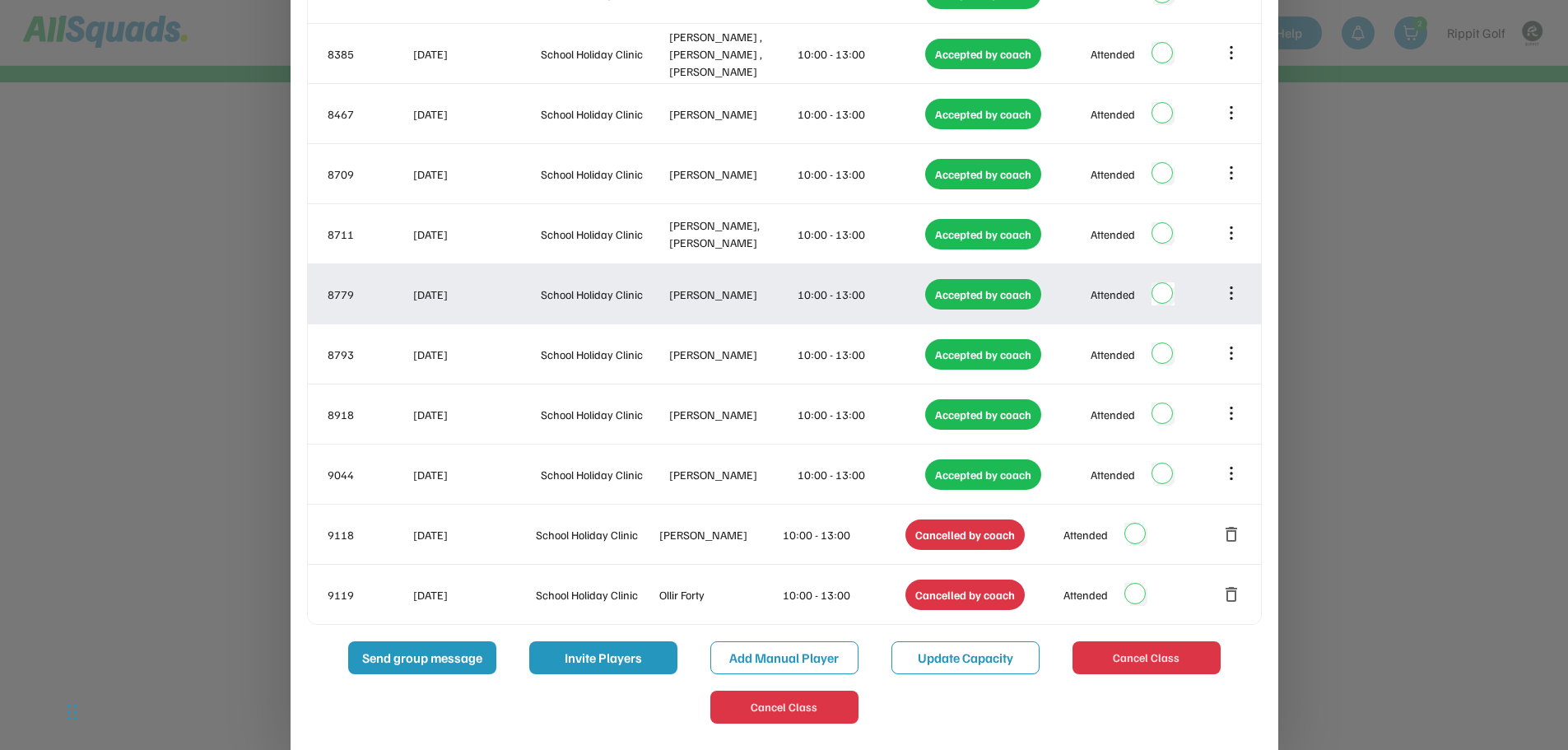
scroll to position [938, 0]
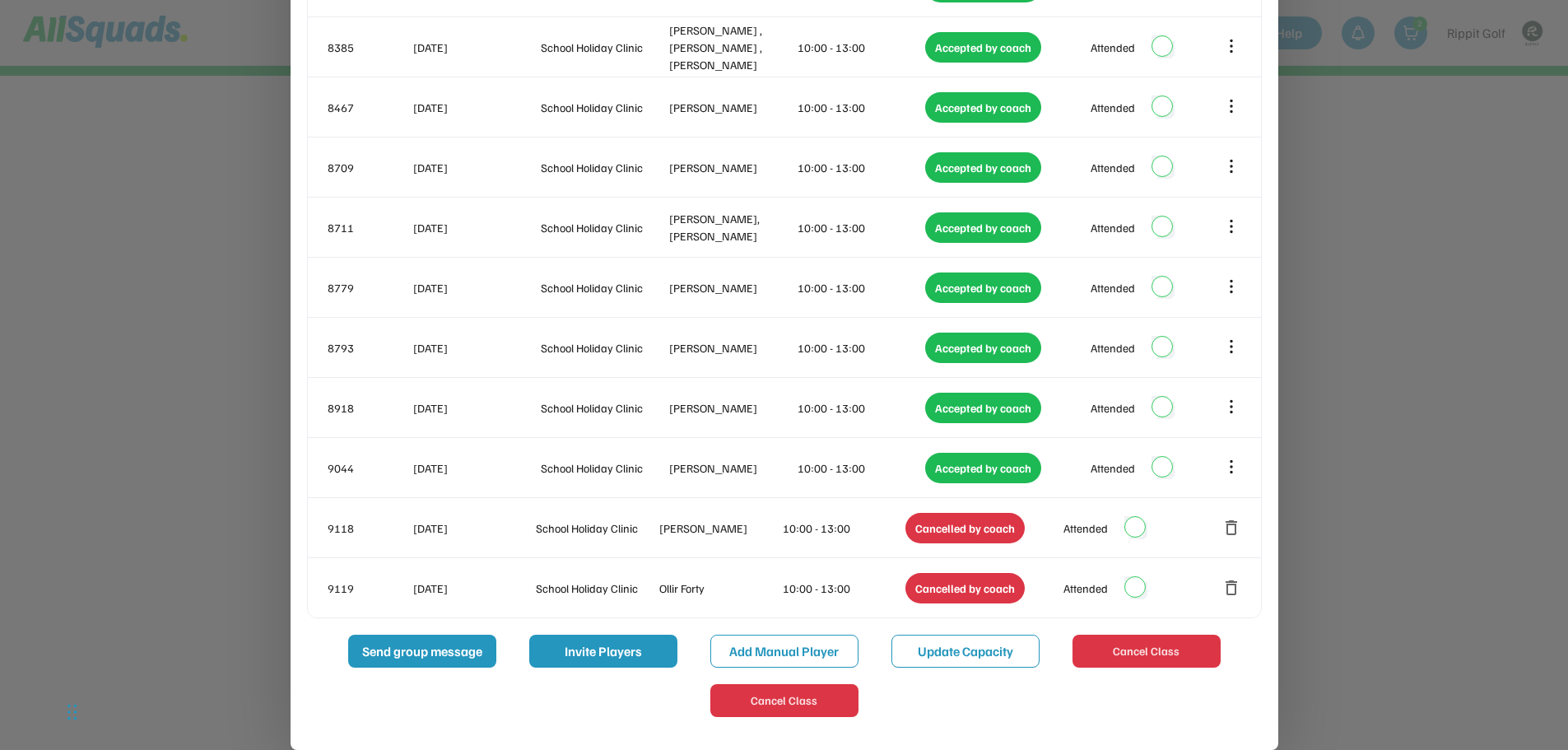
click at [1313, 258] on div at bounding box center [784, 375] width 1568 height 750
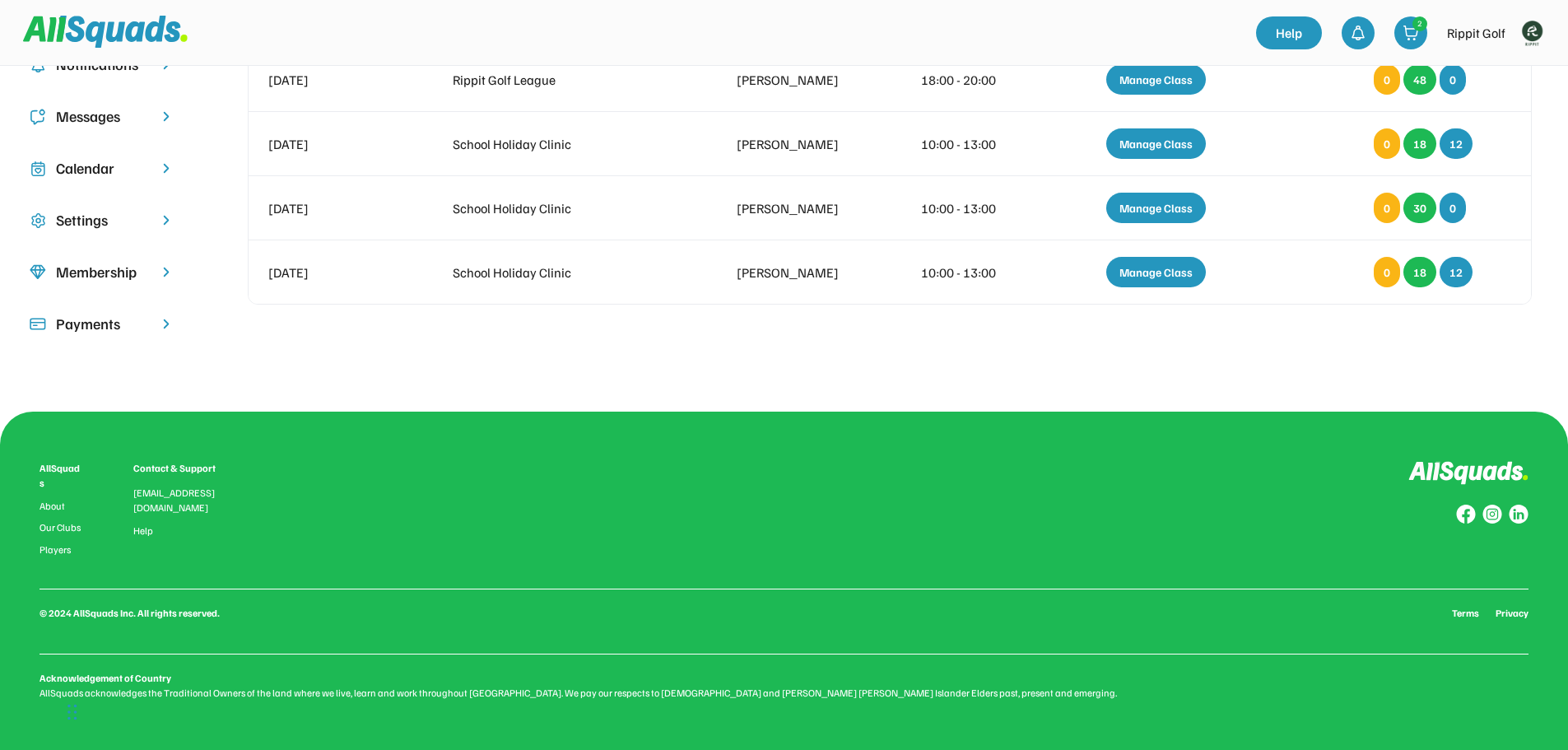
scroll to position [254, 0]
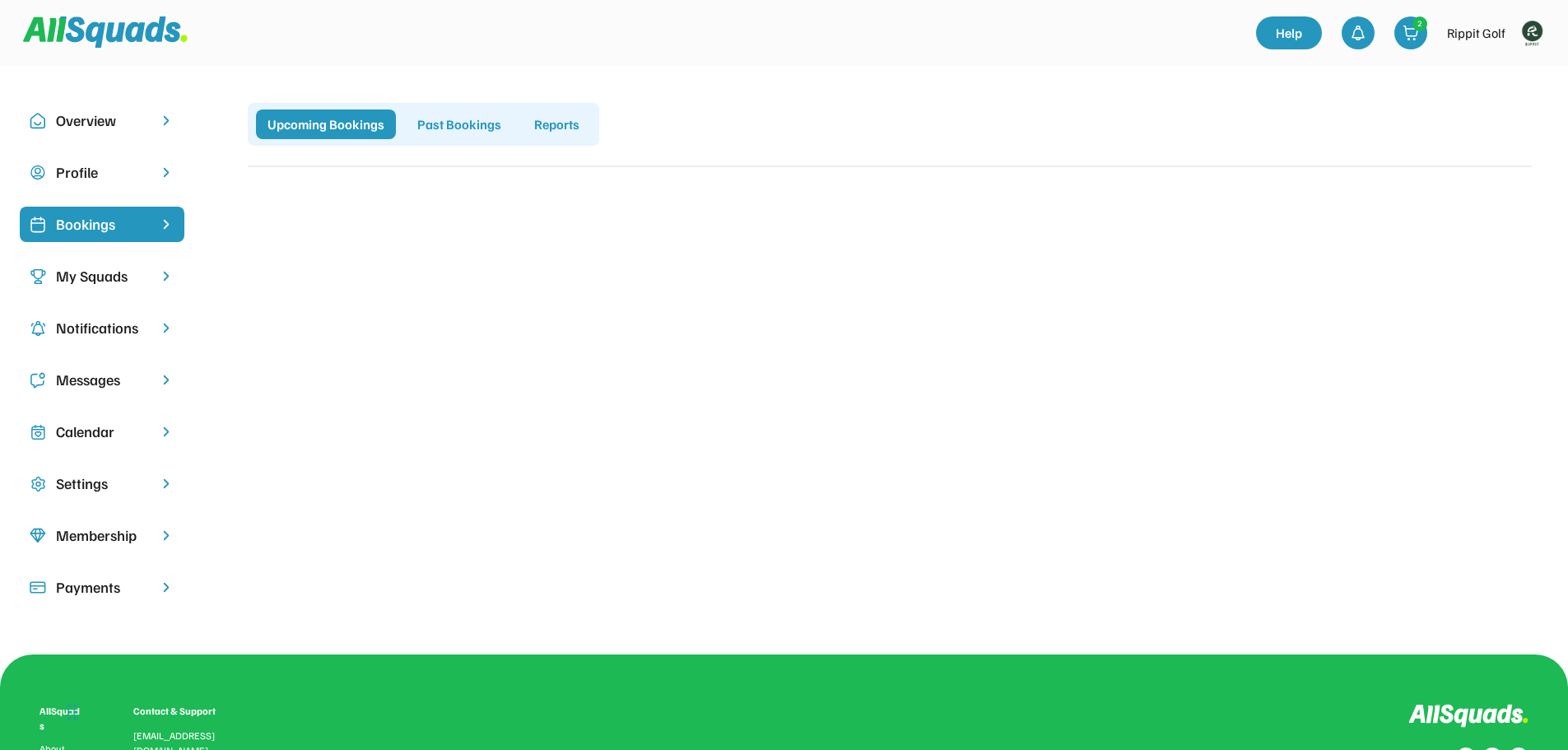
click at [1543, 24] on img at bounding box center [1531, 33] width 33 height 33
click at [1506, 66] on link "Profile" at bounding box center [1509, 72] width 97 height 33
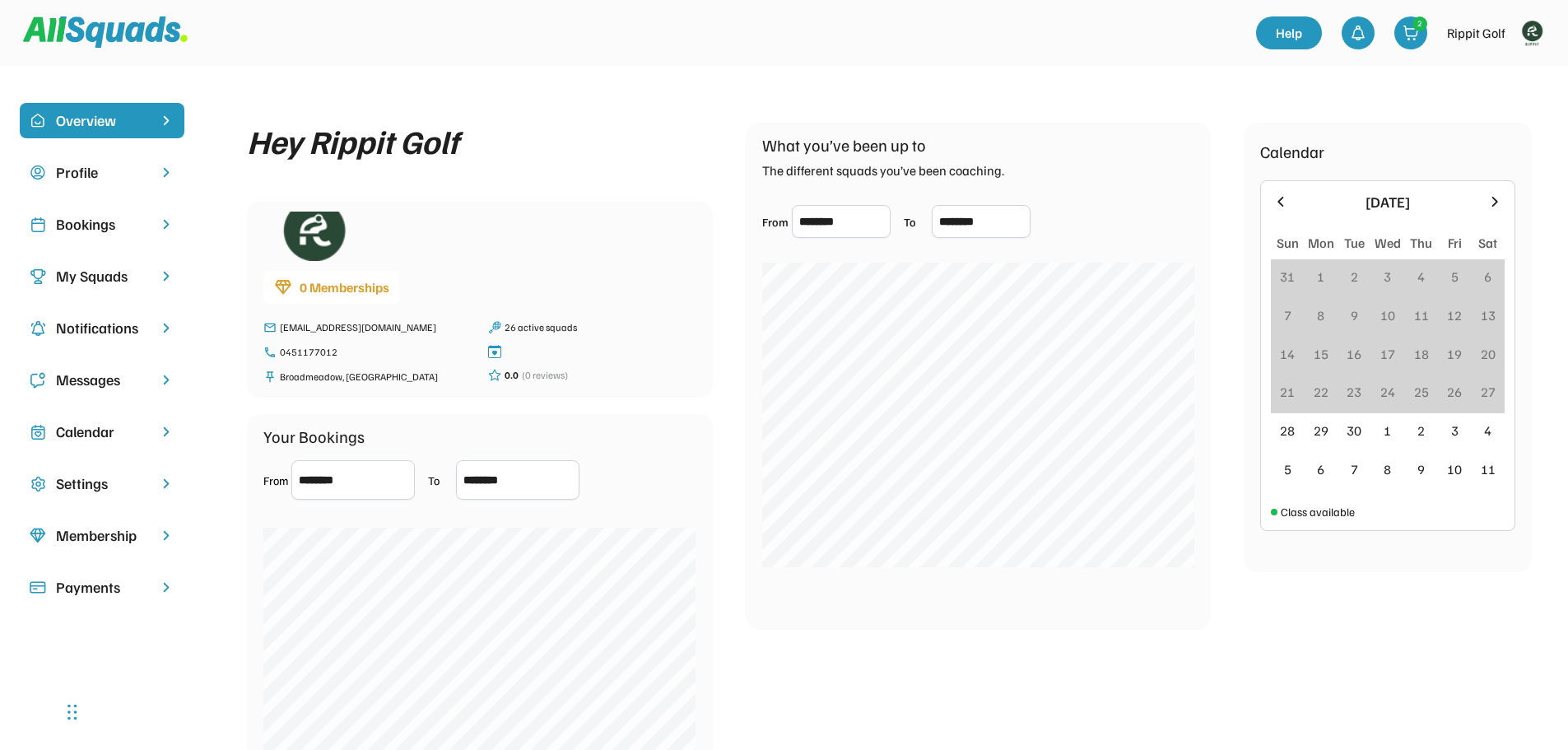
click at [96, 223] on div "Bookings" at bounding box center [102, 223] width 92 height 22
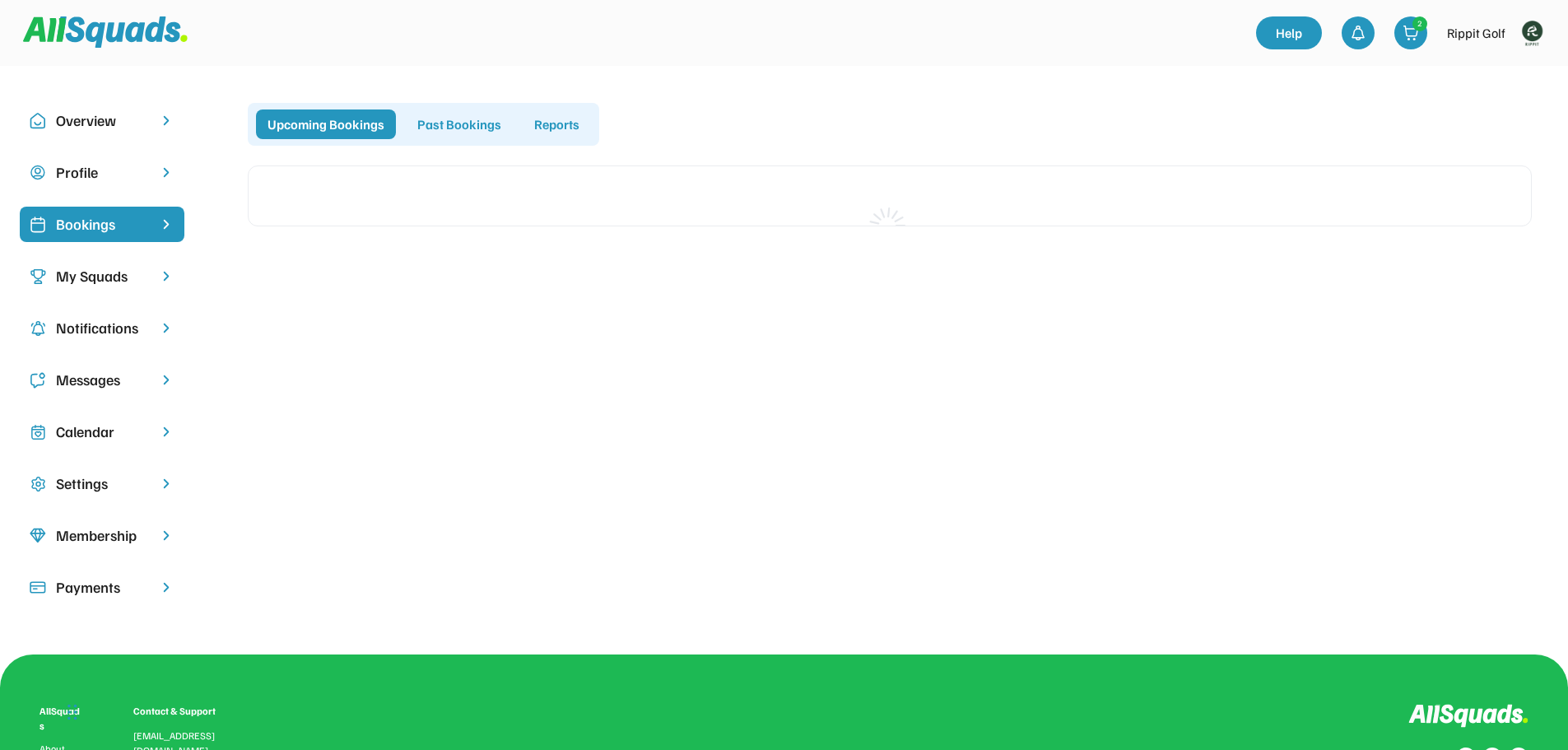
click at [1532, 32] on img at bounding box center [1531, 33] width 33 height 33
click at [1498, 69] on link "Profile" at bounding box center [1509, 72] width 97 height 33
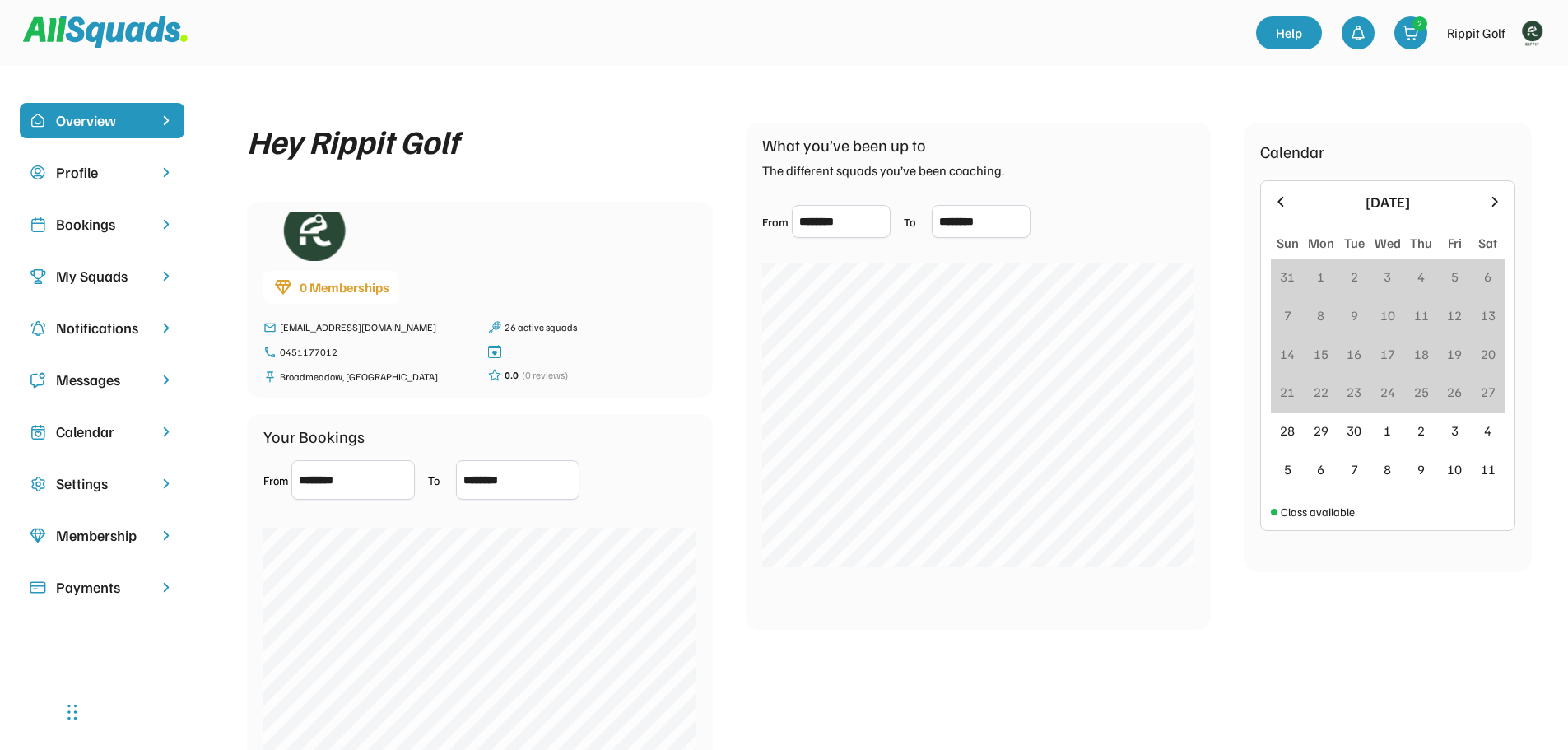
click at [94, 222] on div "Bookings" at bounding box center [102, 223] width 92 height 22
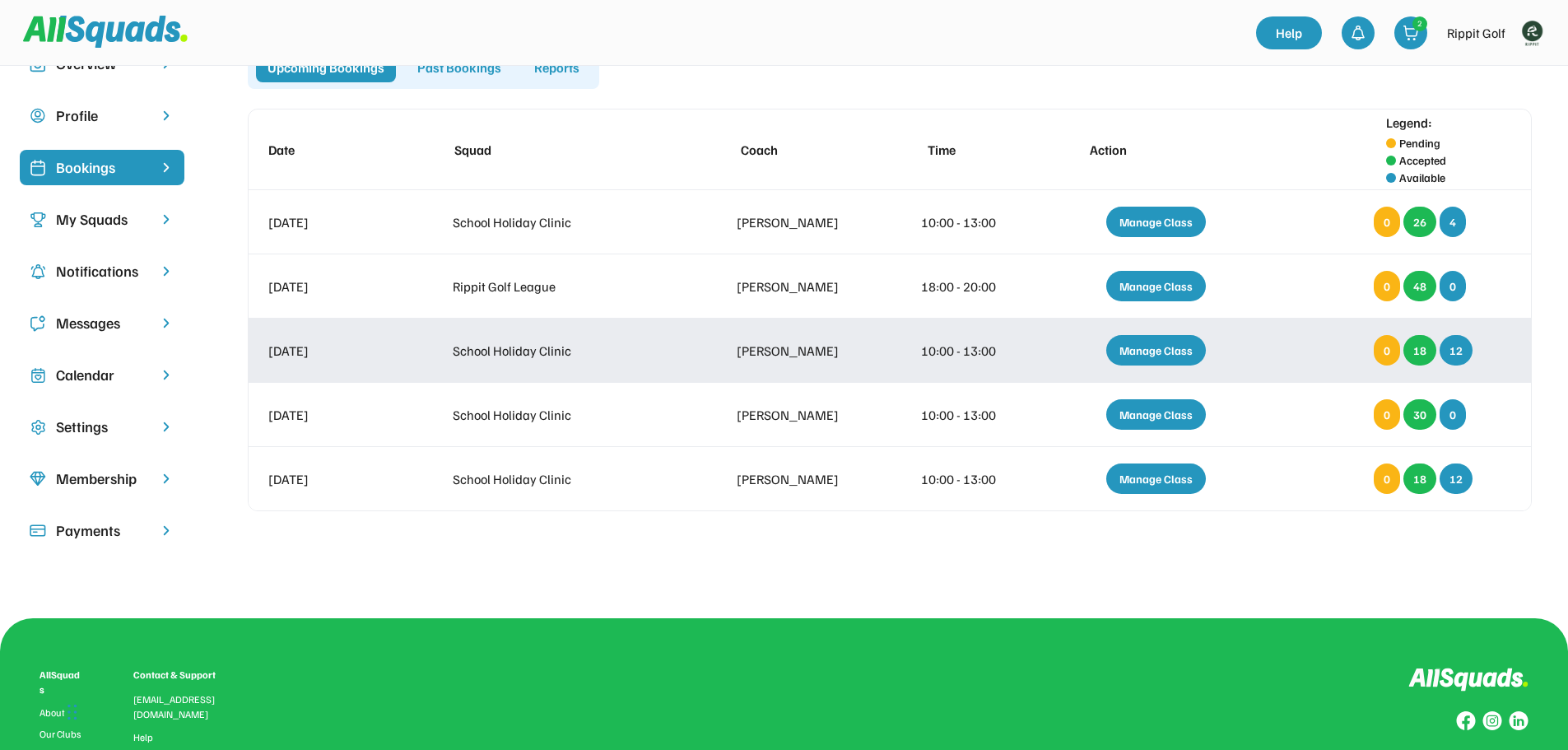
scroll to position [82, 0]
